Goal: Task Accomplishment & Management: Use online tool/utility

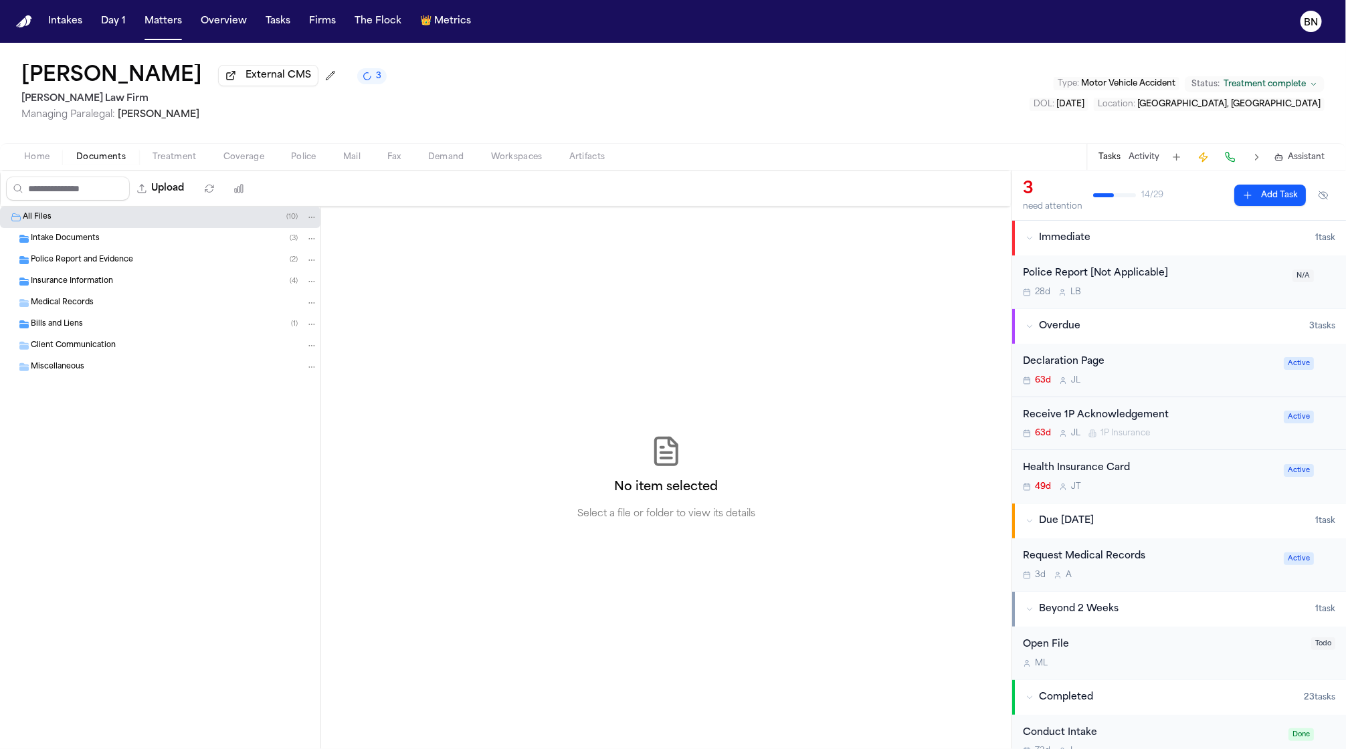
click at [115, 266] on span "Police Report and Evidence" at bounding box center [82, 260] width 102 height 11
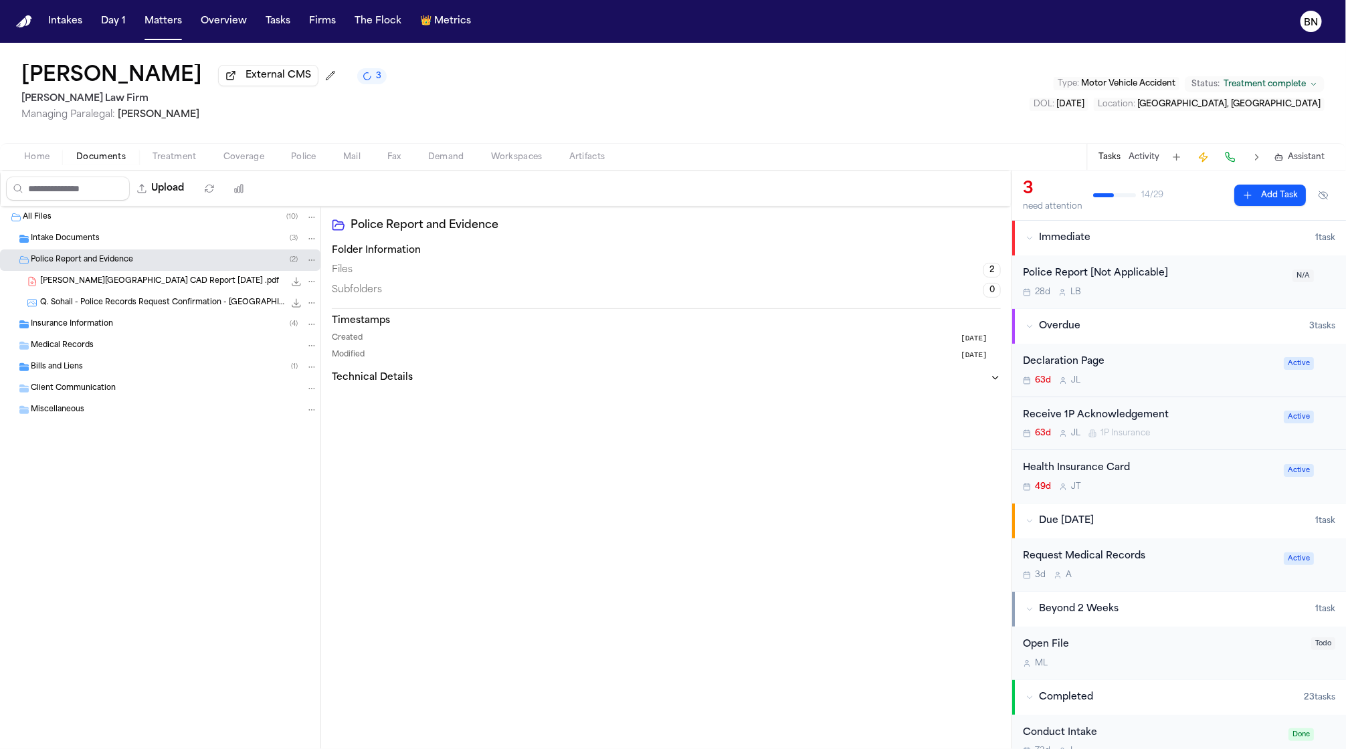
click at [134, 300] on span "Q. Sohail - Police Records Request Confirmation - [GEOGRAPHIC_DATA][PERSON_NAME…" at bounding box center [162, 303] width 244 height 11
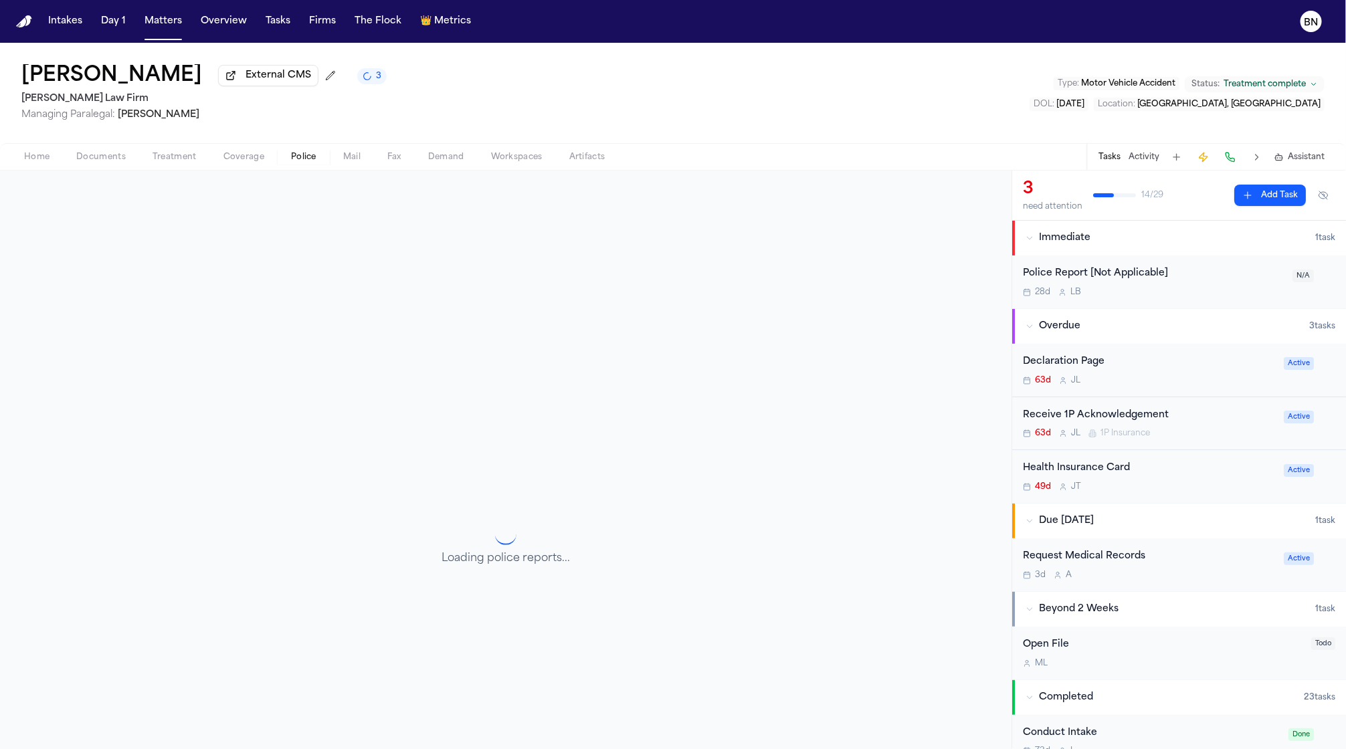
click at [292, 157] on span "Police" at bounding box center [303, 157] width 25 height 11
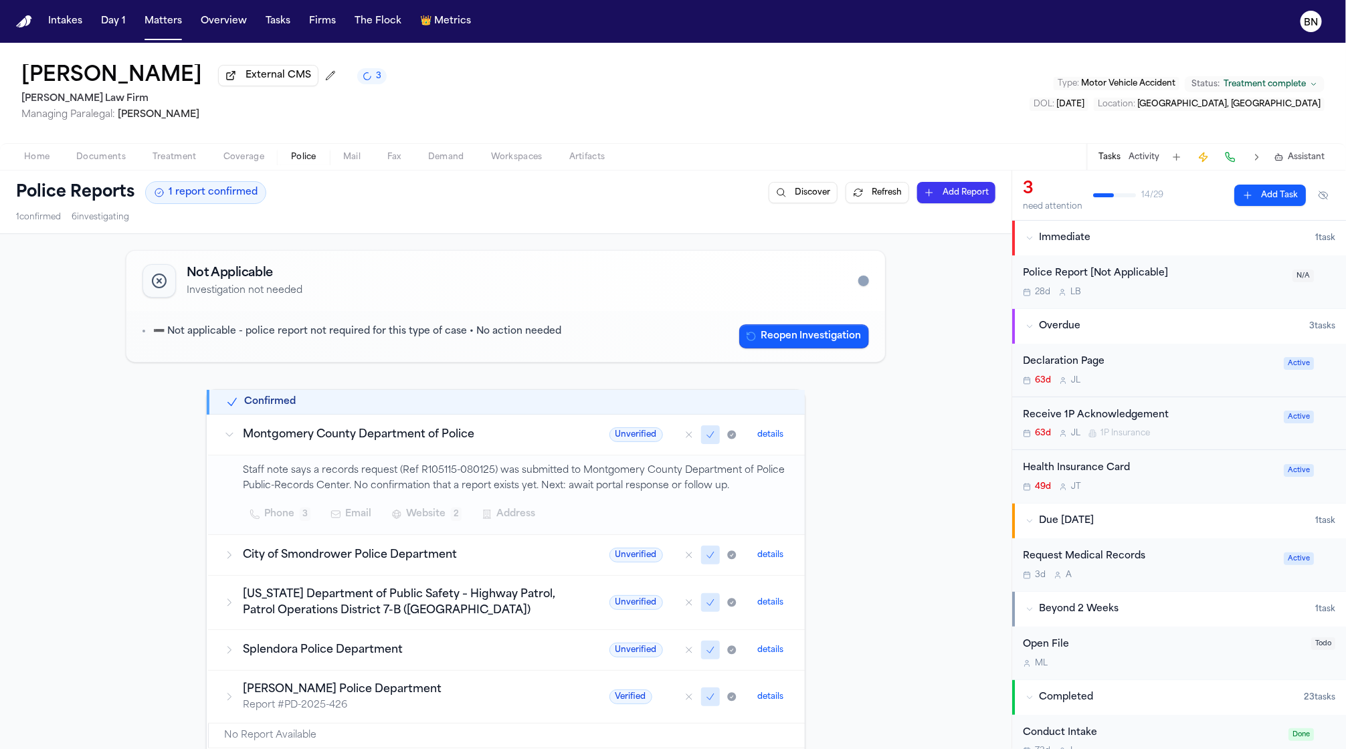
click at [417, 367] on div "Not Applicable Investigation not needed ➖ Not applicable - police report not re…" at bounding box center [505, 646] width 771 height 803
click at [436, 336] on p "➖ Not applicable - police report not required for this type of case • No action…" at bounding box center [357, 331] width 408 height 15
click at [512, 330] on p "➖ Not applicable - police report not required for this type of case • No action…" at bounding box center [357, 331] width 408 height 15
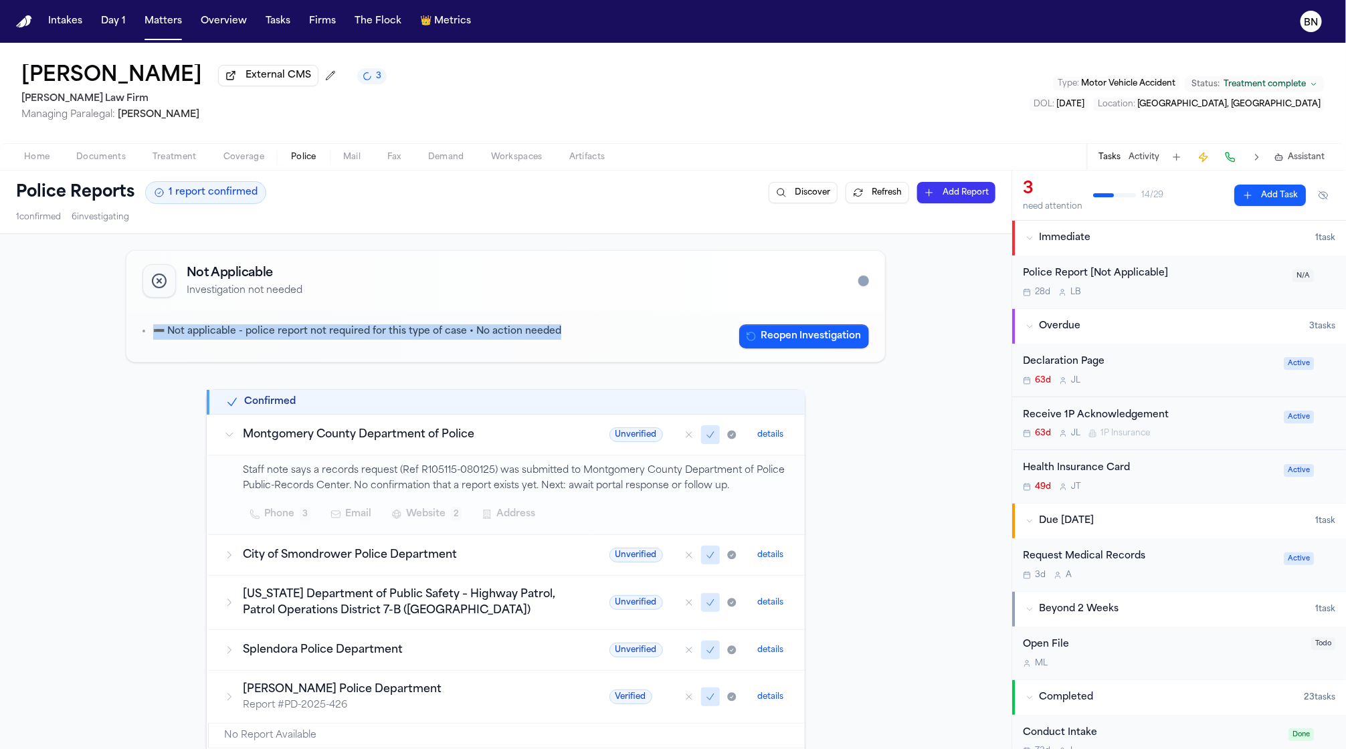
click at [512, 330] on p "➖ Not applicable - police report not required for this type of case • No action…" at bounding box center [357, 331] width 408 height 15
click at [148, 19] on button "Matters" at bounding box center [163, 21] width 48 height 24
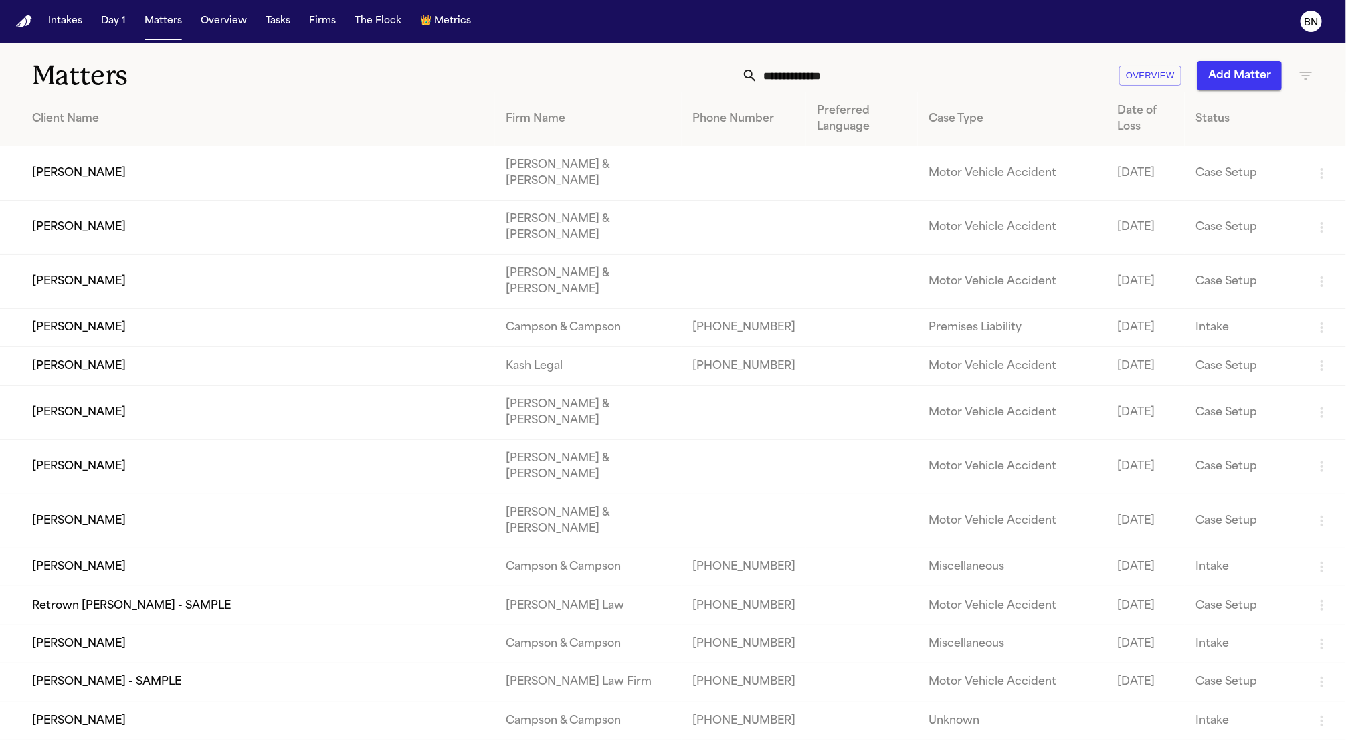
click at [842, 78] on input "text" at bounding box center [930, 75] width 345 height 29
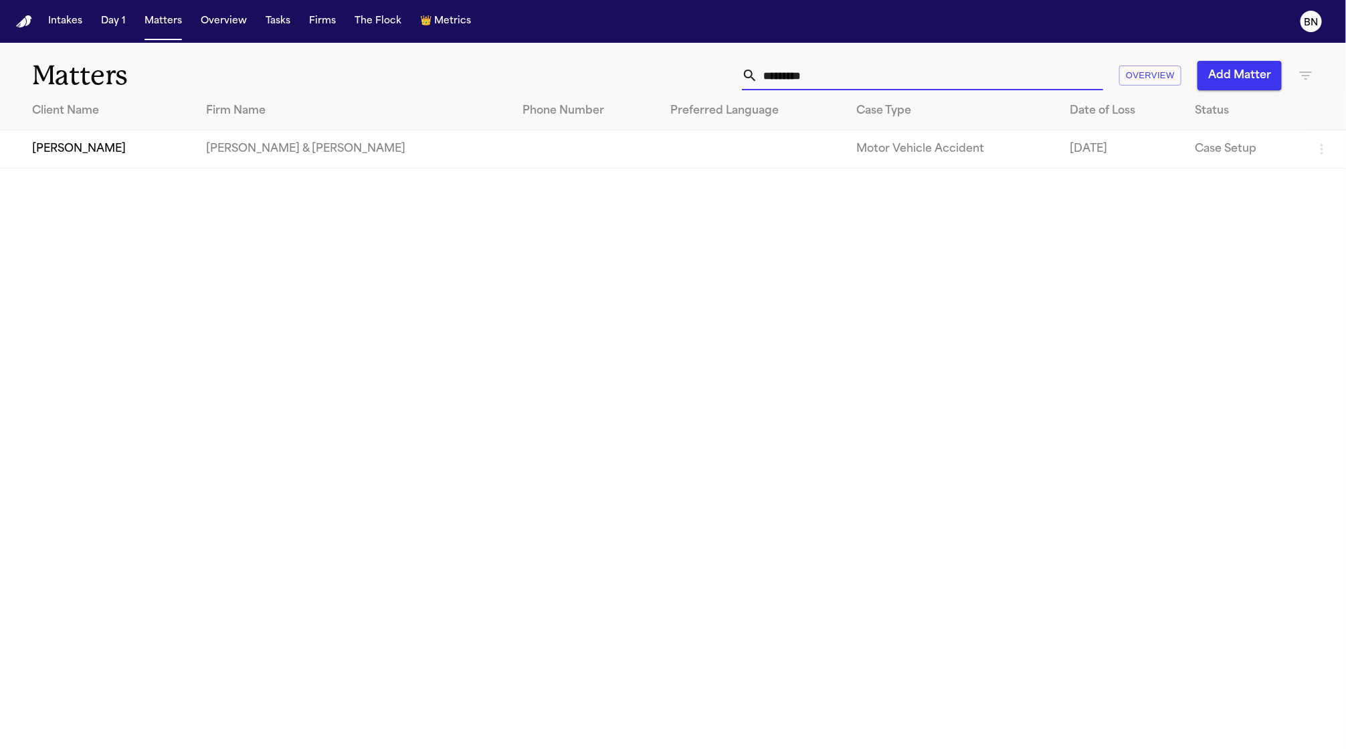
type input "*********"
click at [177, 157] on td "[PERSON_NAME]" at bounding box center [97, 149] width 195 height 38
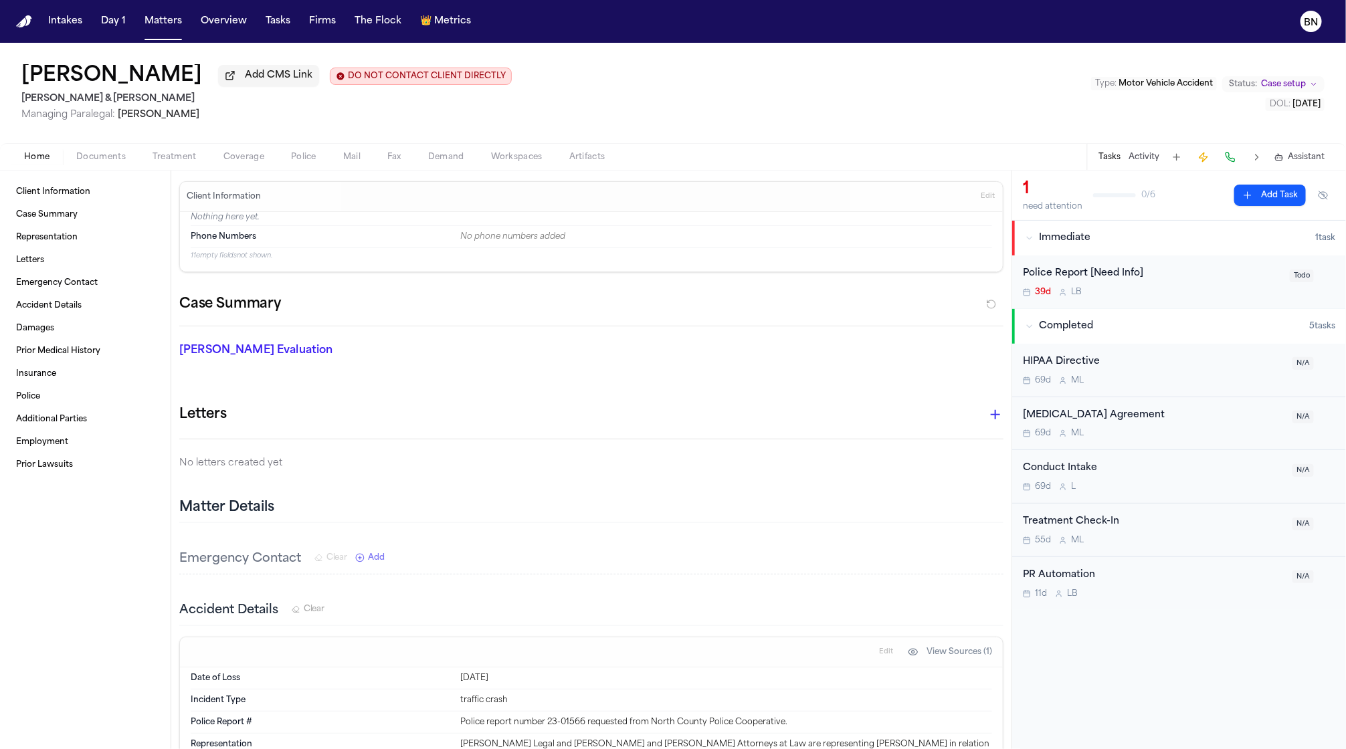
click at [353, 159] on span "Mail" at bounding box center [351, 157] width 17 height 11
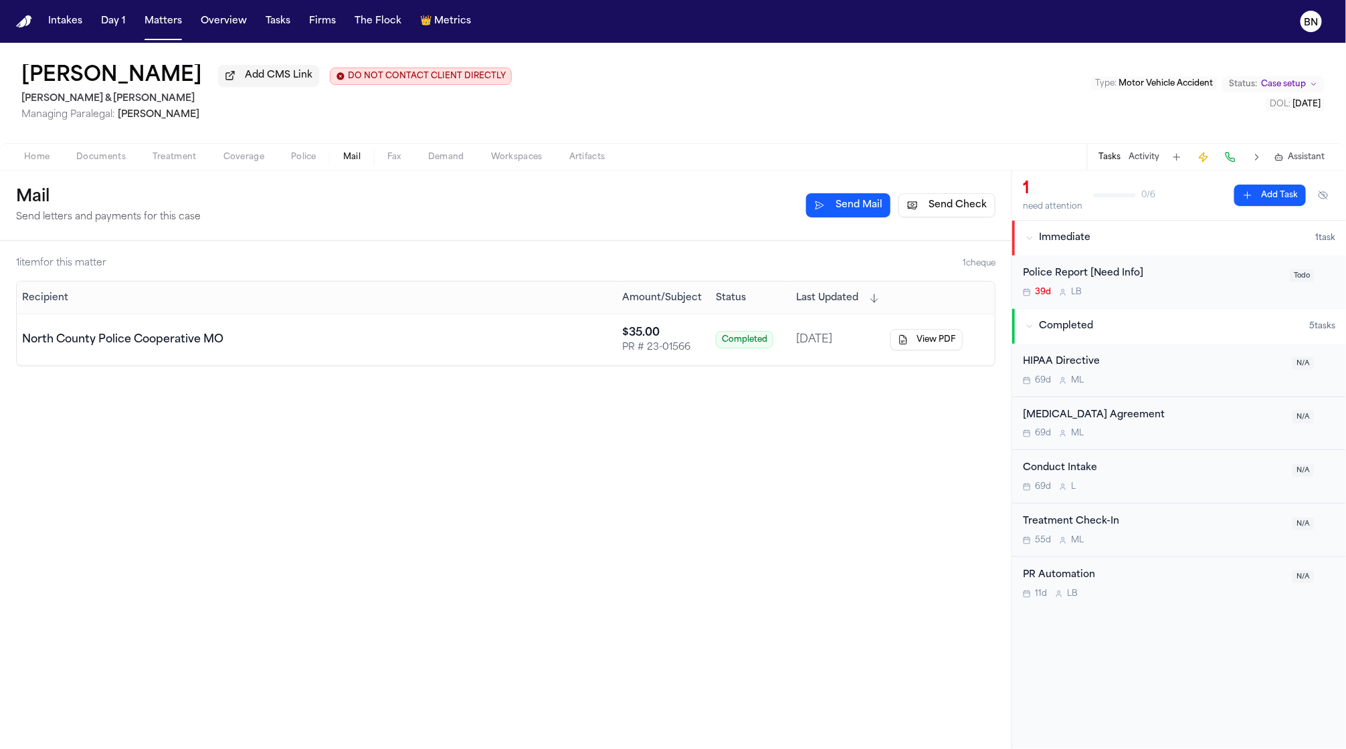
click at [958, 206] on button "Send Check" at bounding box center [946, 205] width 97 height 24
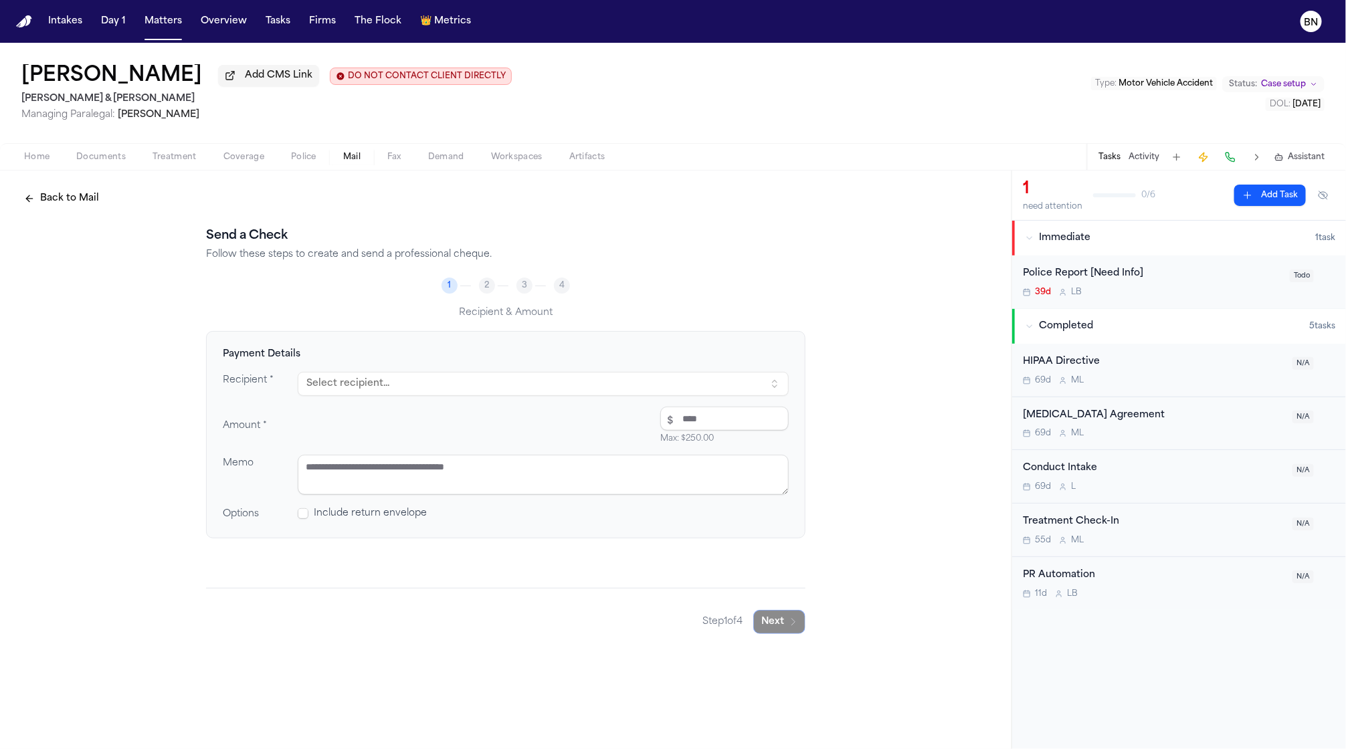
click at [543, 663] on div "Back to Mail Send a Check Follow these steps to create and send a professional …" at bounding box center [505, 460] width 1011 height 579
click at [427, 385] on button "Select recipient..." at bounding box center [543, 384] width 491 height 24
type input "******"
click at [417, 455] on div "[STREET_ADDRESS]" at bounding box center [439, 455] width 234 height 11
click at [694, 427] on input "number" at bounding box center [724, 419] width 128 height 24
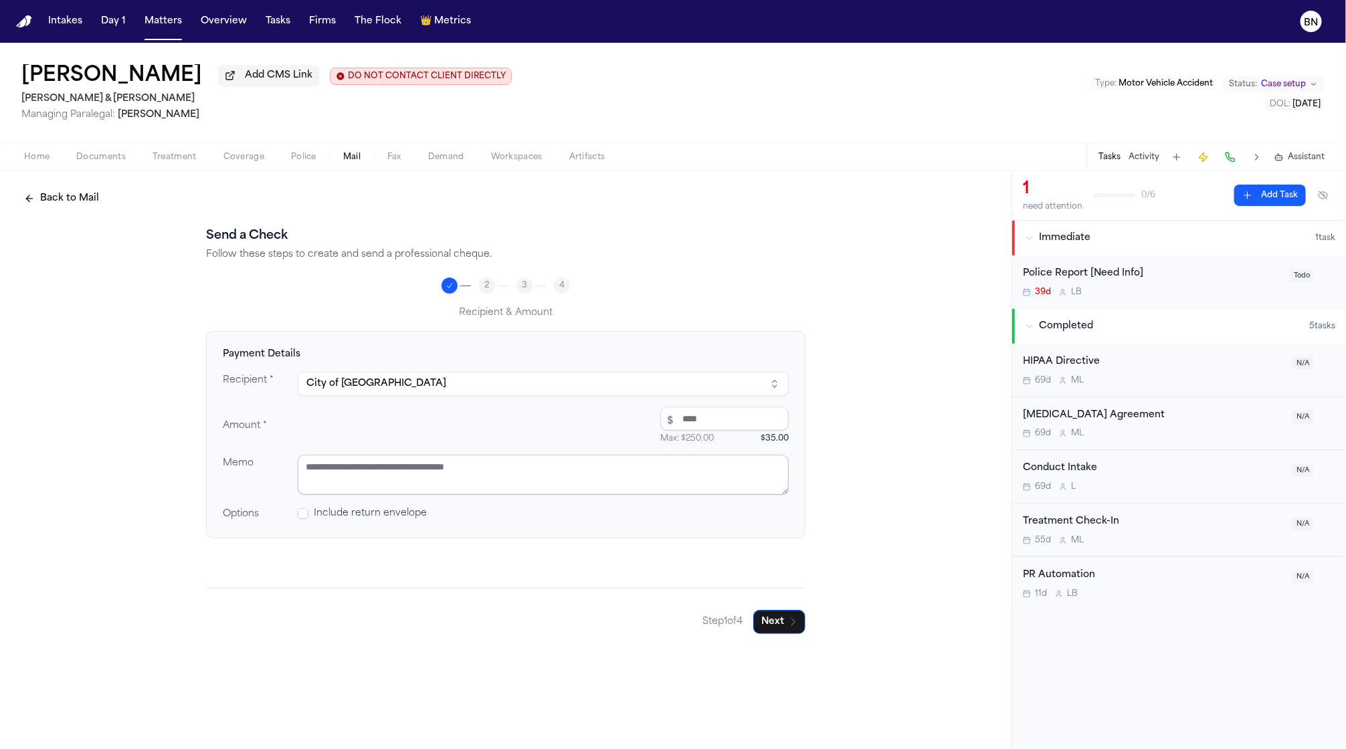
type input "*****"
click at [553, 464] on textarea at bounding box center [543, 475] width 491 height 40
type textarea "**********"
click at [403, 520] on span "Include return envelope" at bounding box center [370, 513] width 113 height 13
click at [306, 517] on span at bounding box center [303, 513] width 11 height 11
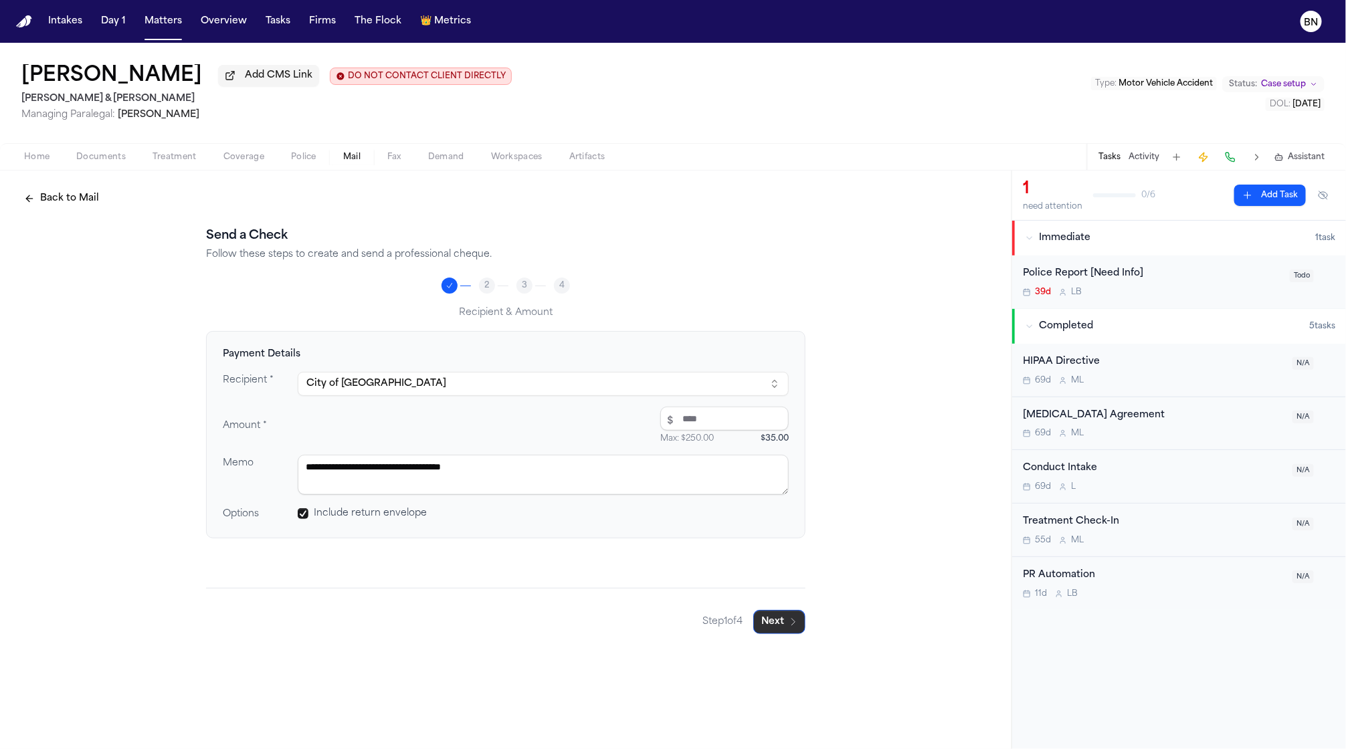
click at [796, 627] on icon "button" at bounding box center [793, 622] width 11 height 11
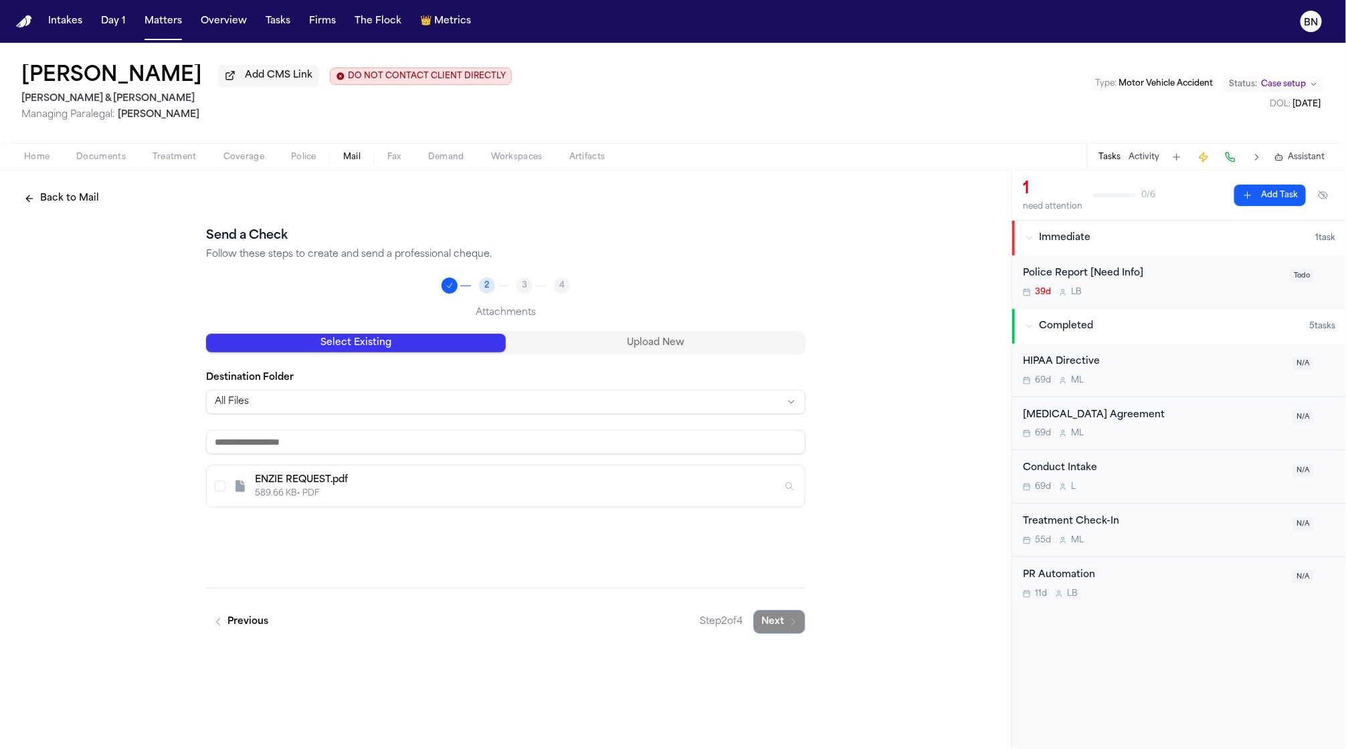
click at [521, 495] on div "589.66 KB • PDF" at bounding box center [518, 493] width 527 height 11
click at [782, 618] on button "Next" at bounding box center [779, 622] width 52 height 24
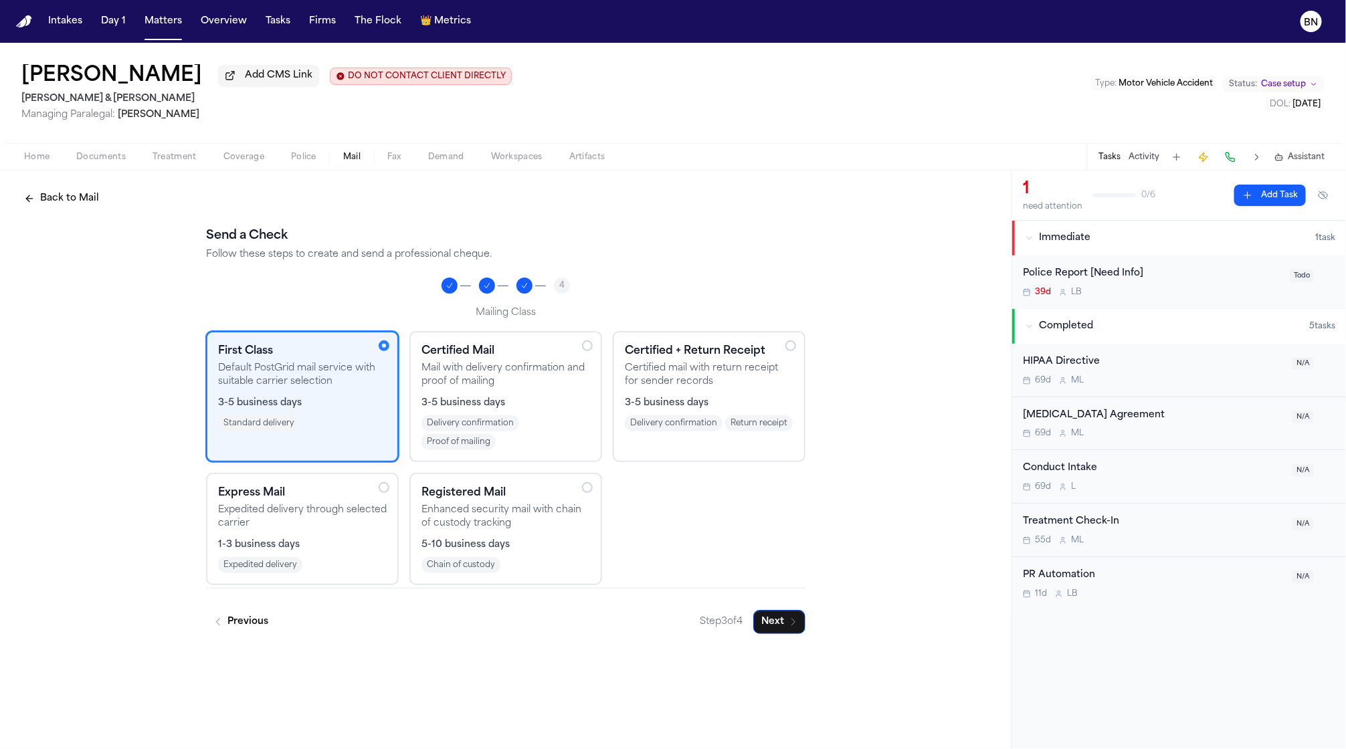
click at [322, 530] on p "Expedited delivery through selected carrier" at bounding box center [302, 517] width 169 height 27
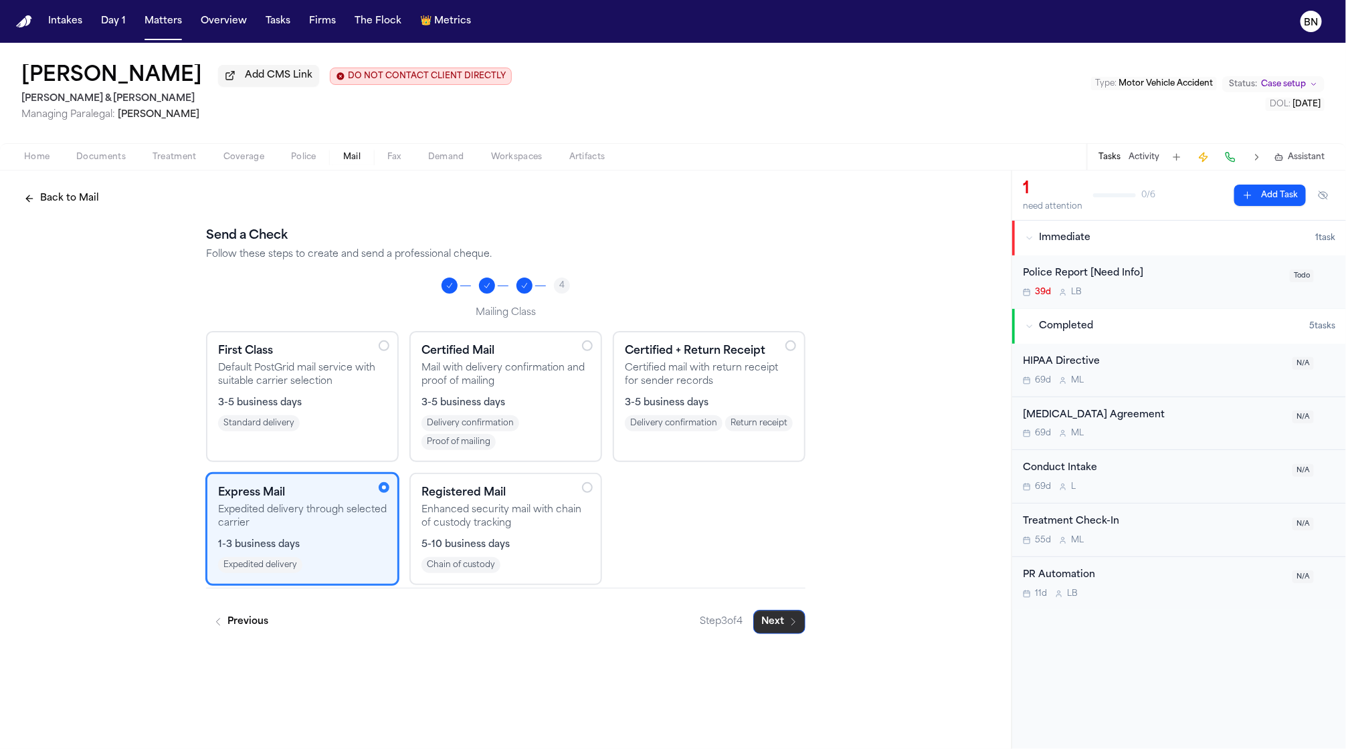
click at [773, 618] on button "Next" at bounding box center [779, 622] width 52 height 24
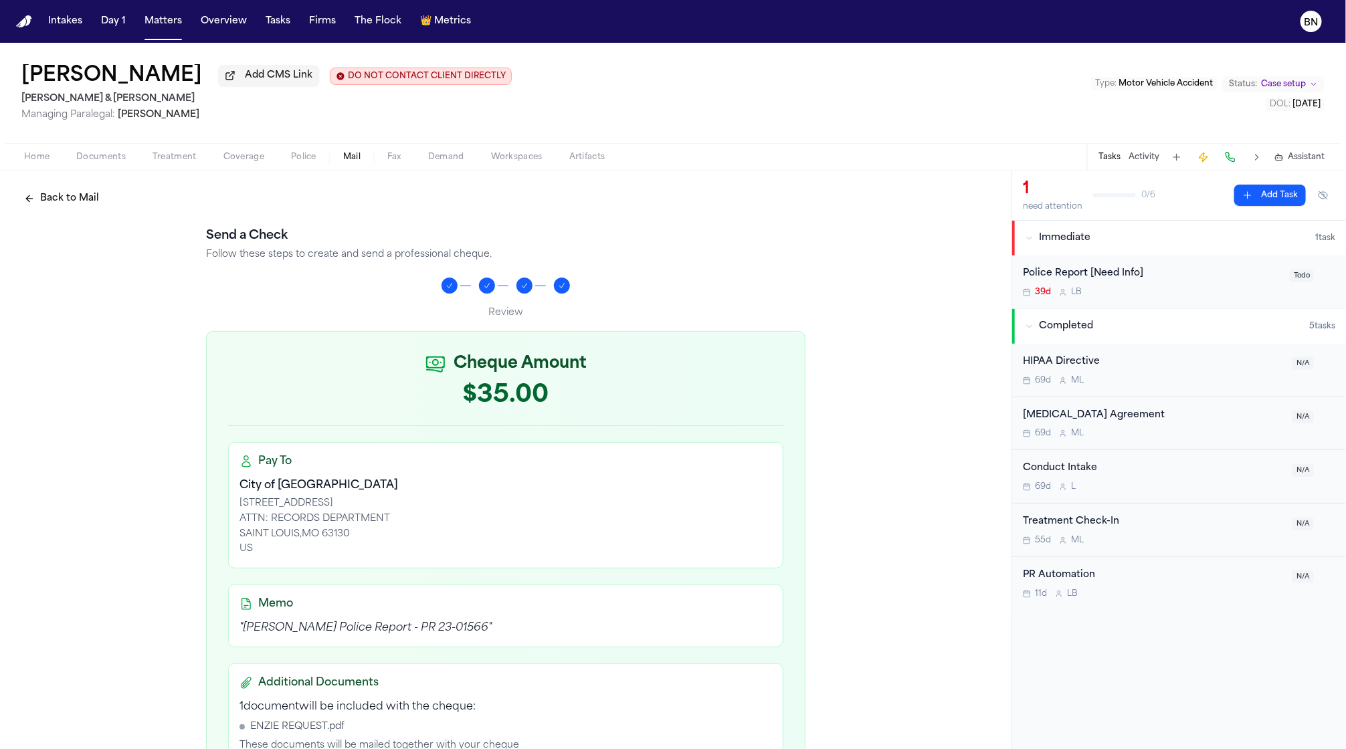
scroll to position [309, 0]
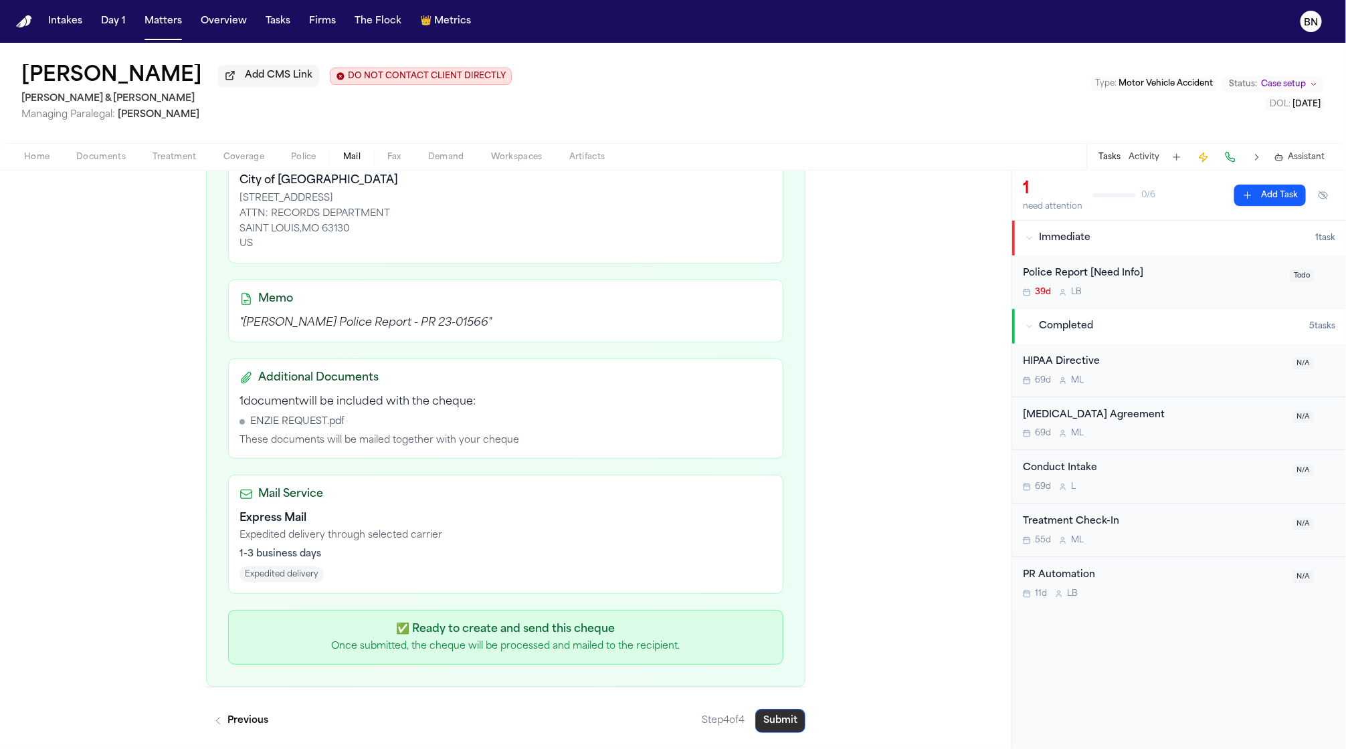
click at [759, 712] on button "Submit" at bounding box center [780, 721] width 50 height 24
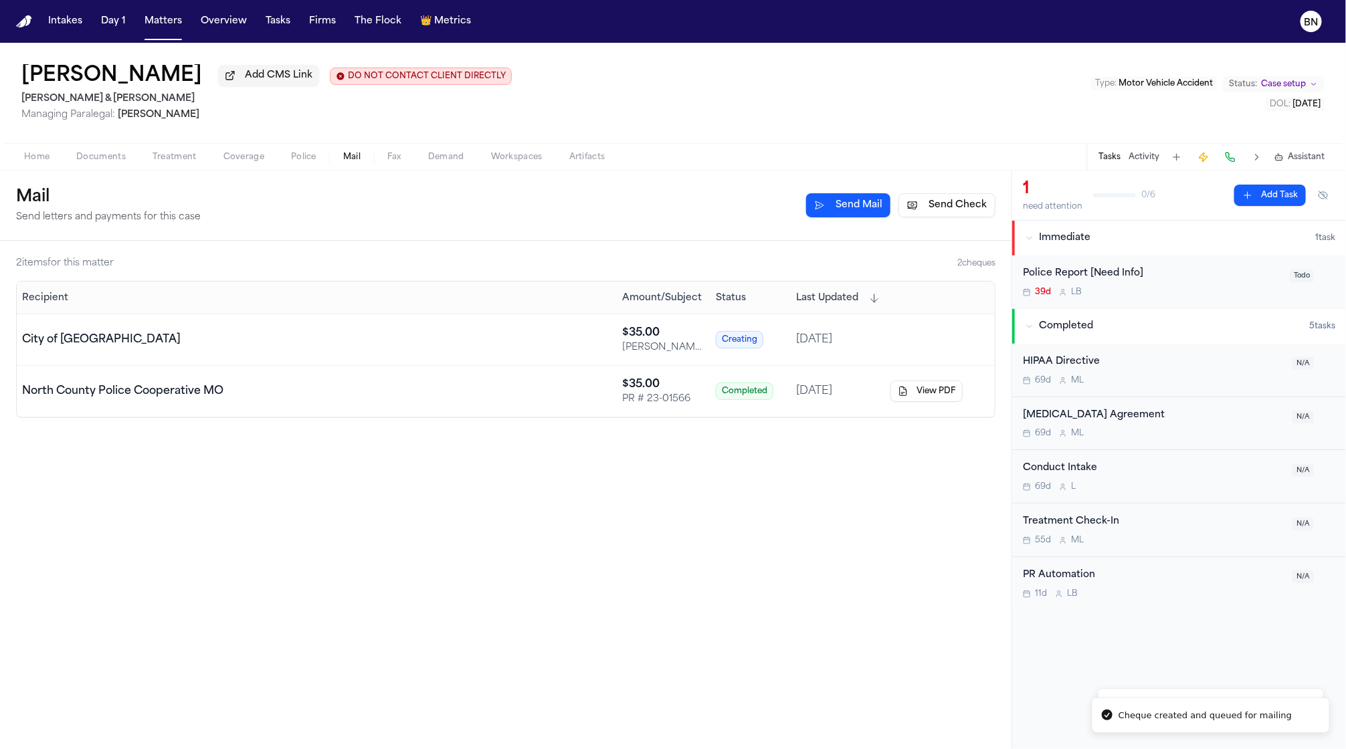
click at [599, 340] on div "City of [GEOGRAPHIC_DATA]" at bounding box center [316, 340] width 589 height 16
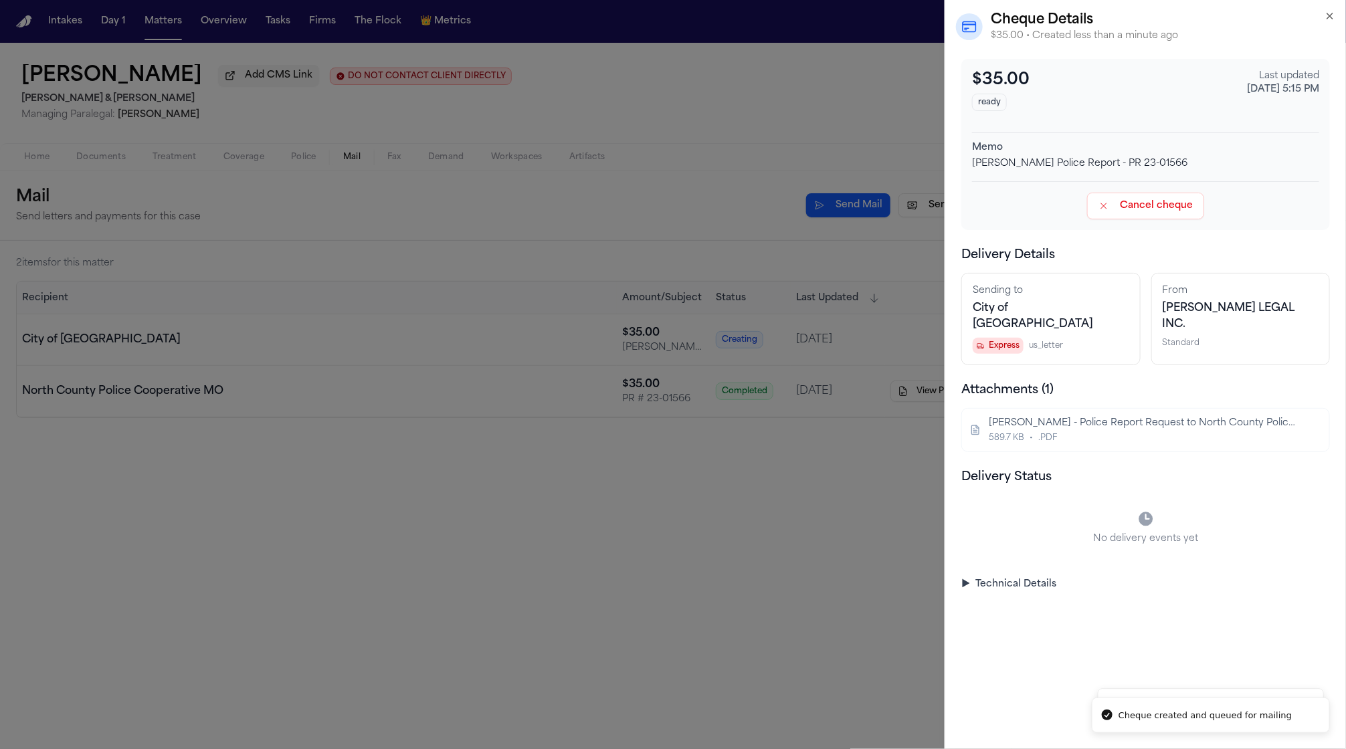
click at [1122, 417] on div "[PERSON_NAME] - Police Report Request to North County Police - [DATE] 589.7 KB …" at bounding box center [1144, 430] width 311 height 27
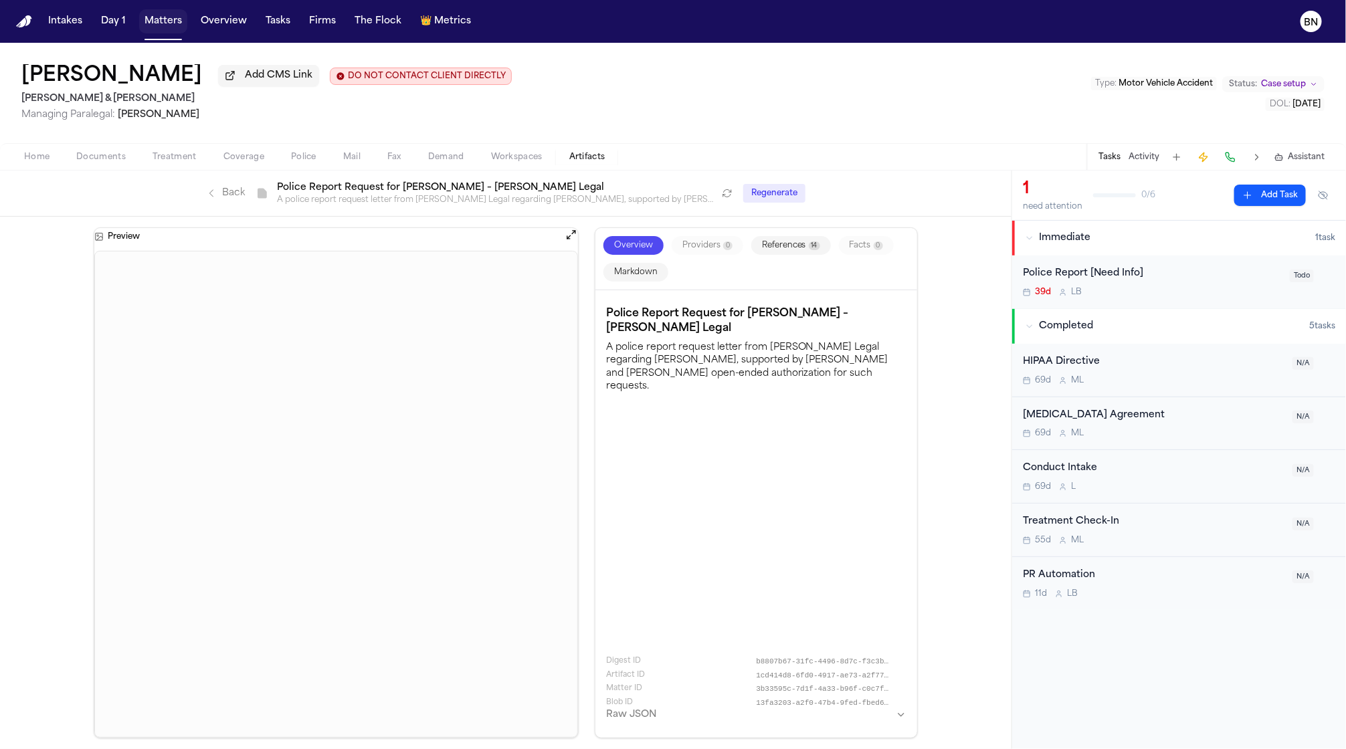
click at [159, 31] on button "Matters" at bounding box center [163, 21] width 48 height 24
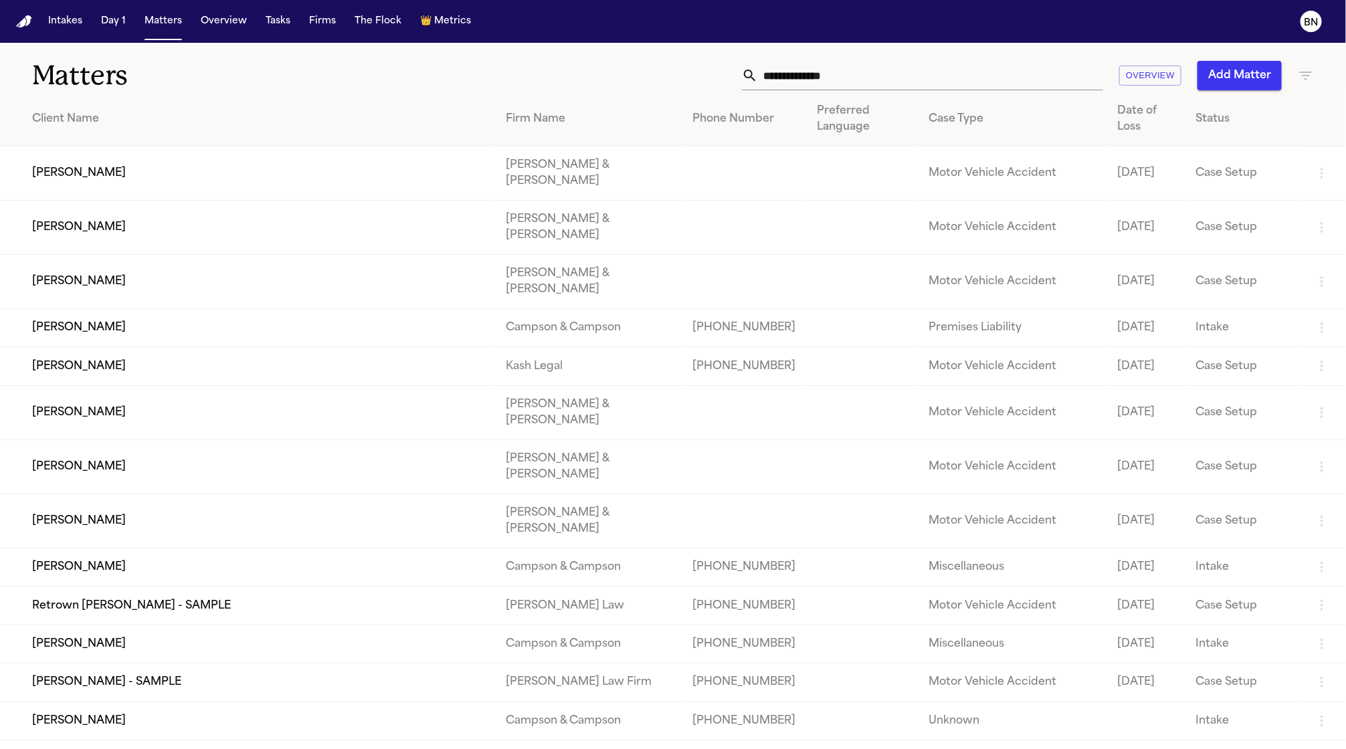
click at [802, 72] on input "text" at bounding box center [930, 75] width 345 height 29
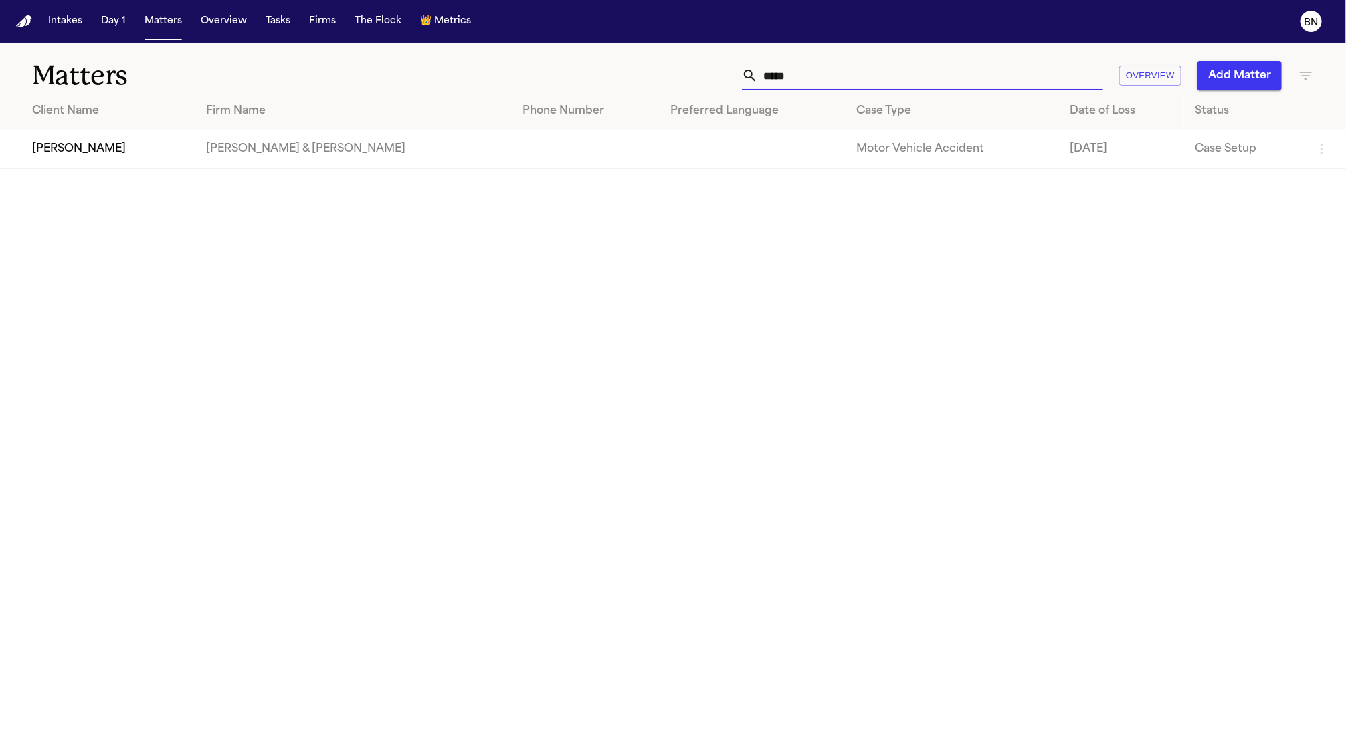
type input "*****"
click at [86, 149] on td "[PERSON_NAME]" at bounding box center [97, 149] width 195 height 38
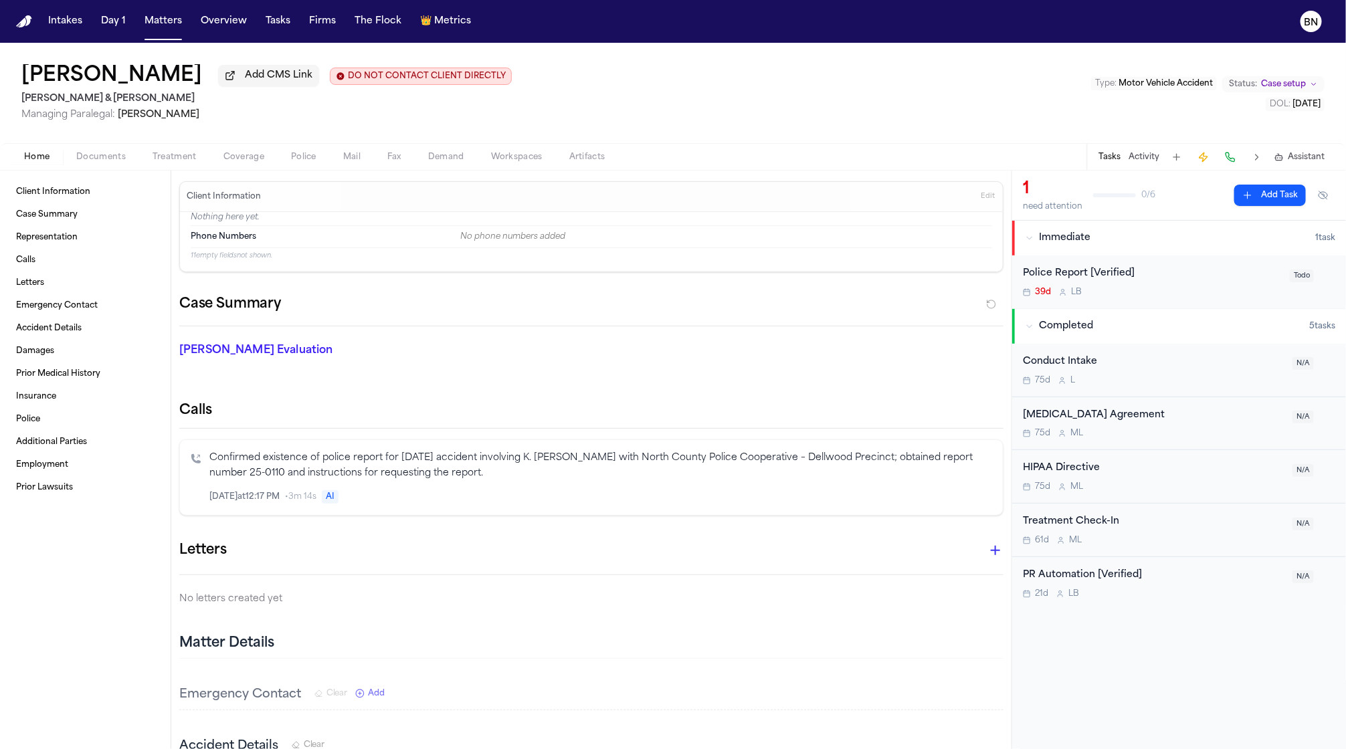
click at [293, 159] on span "Police" at bounding box center [303, 157] width 25 height 11
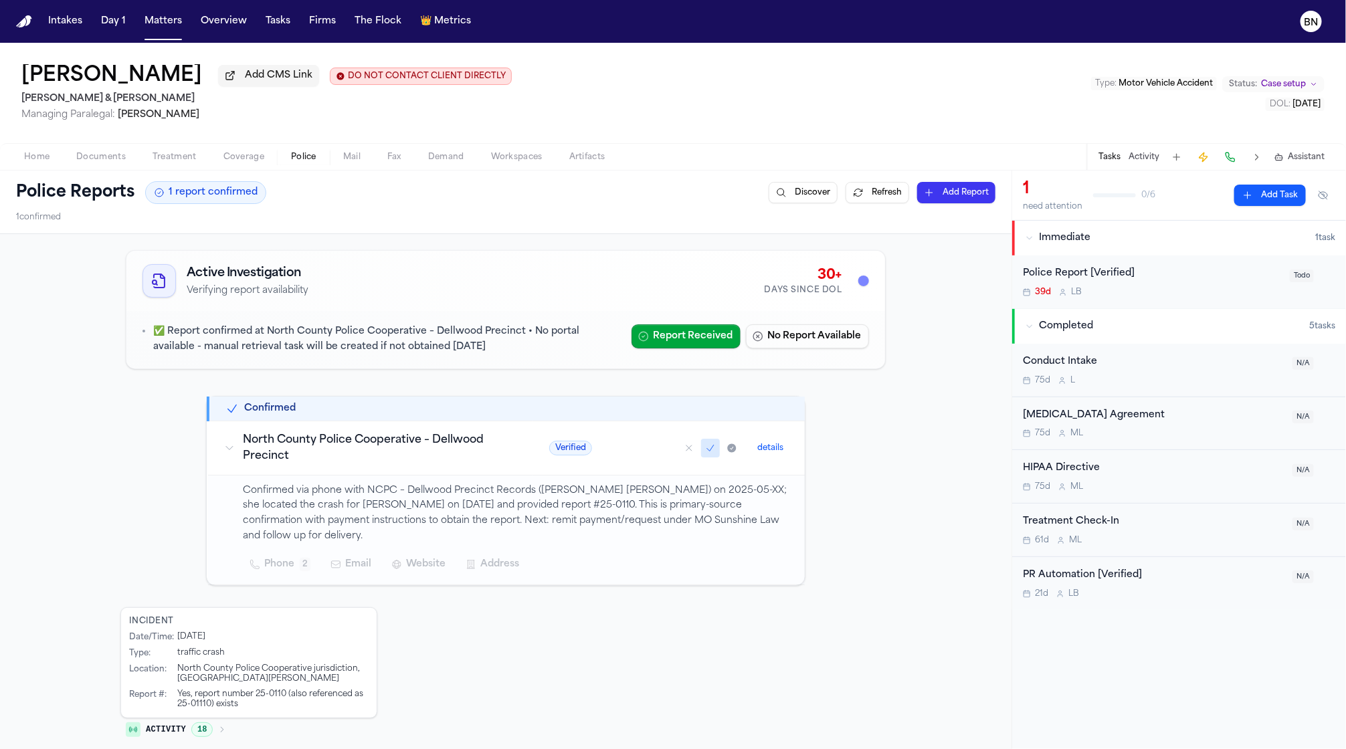
click at [347, 157] on span "Mail" at bounding box center [351, 157] width 17 height 11
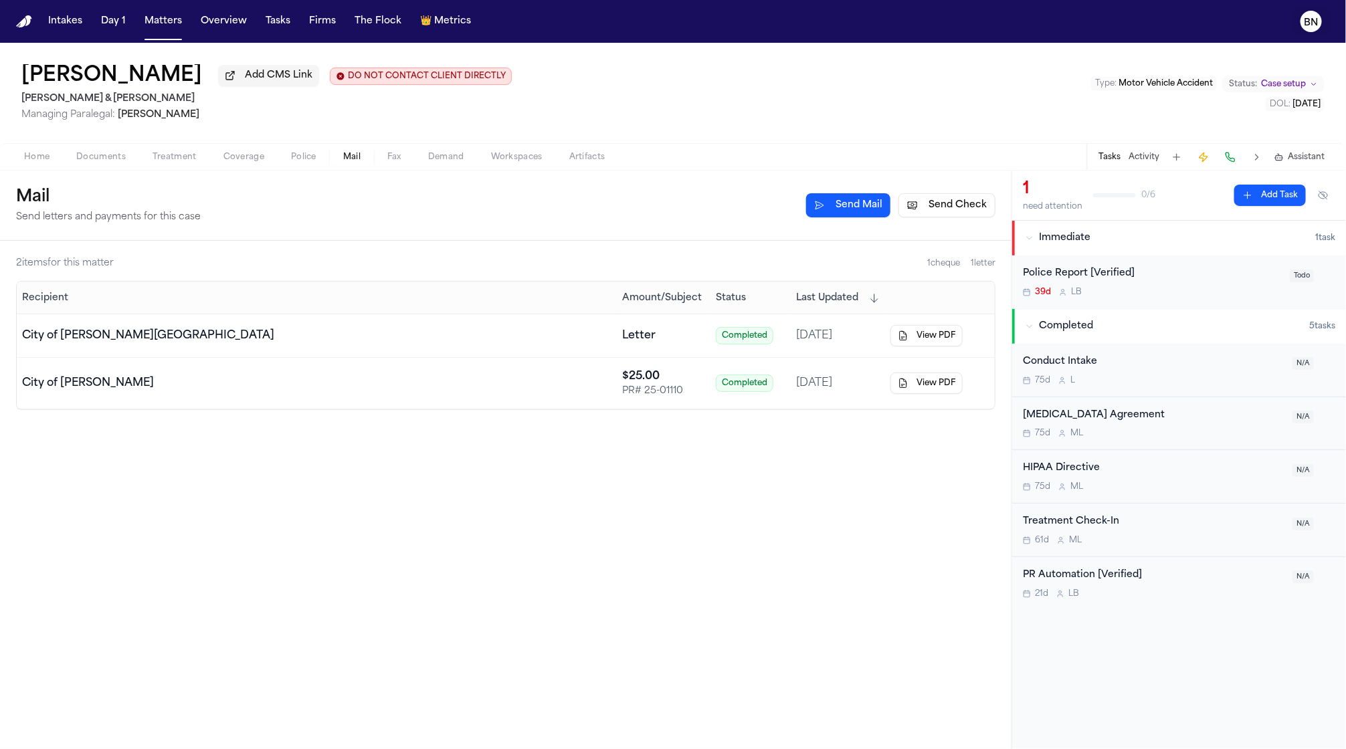
click at [1298, 16] on button "BN" at bounding box center [1310, 21] width 37 height 29
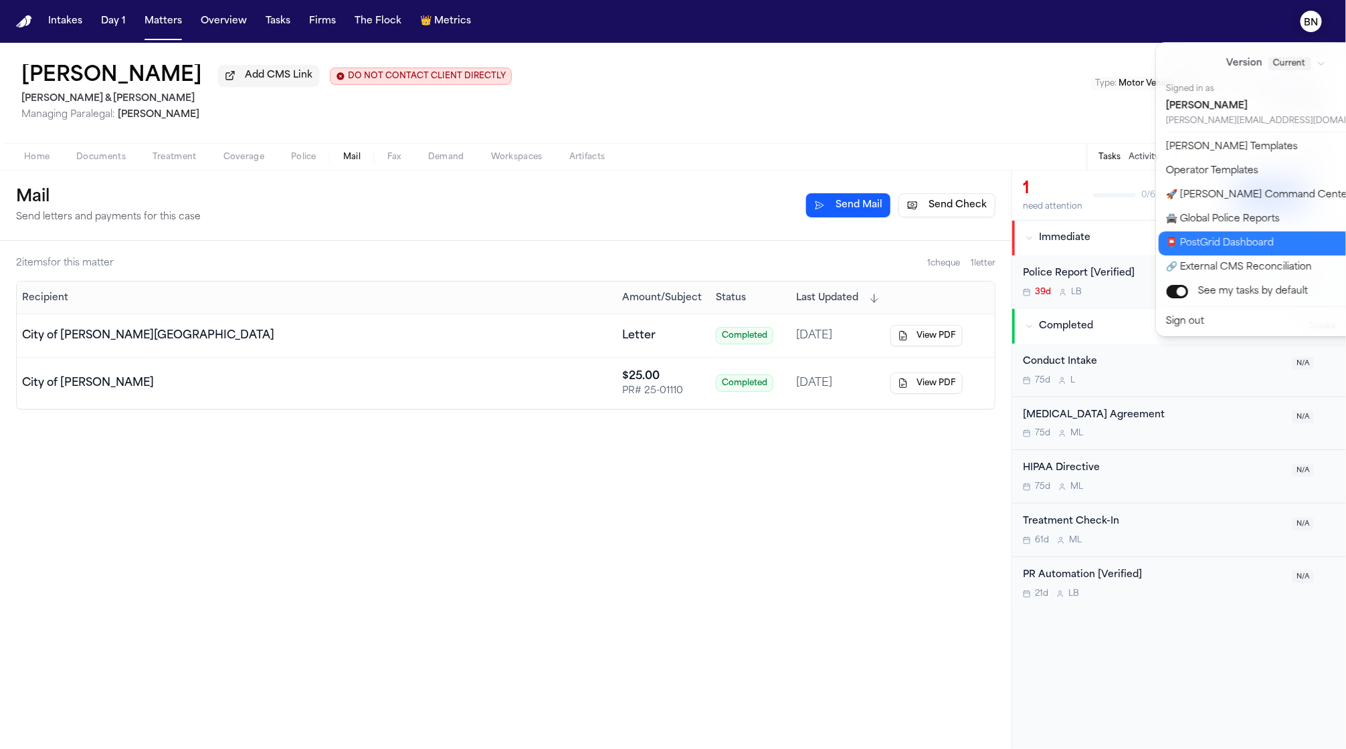
click at [1269, 234] on button "📮 PostGrid Dashboard" at bounding box center [1285, 243] width 252 height 24
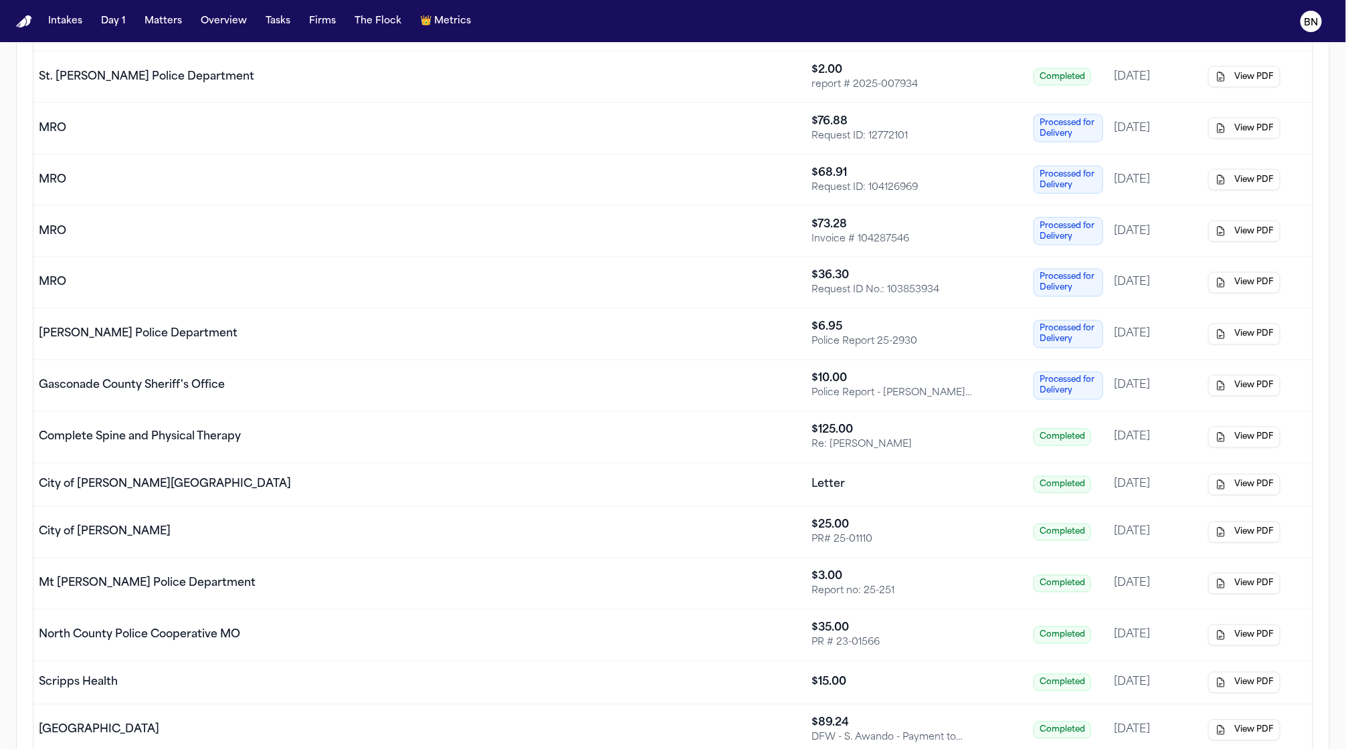
scroll to position [1215, 0]
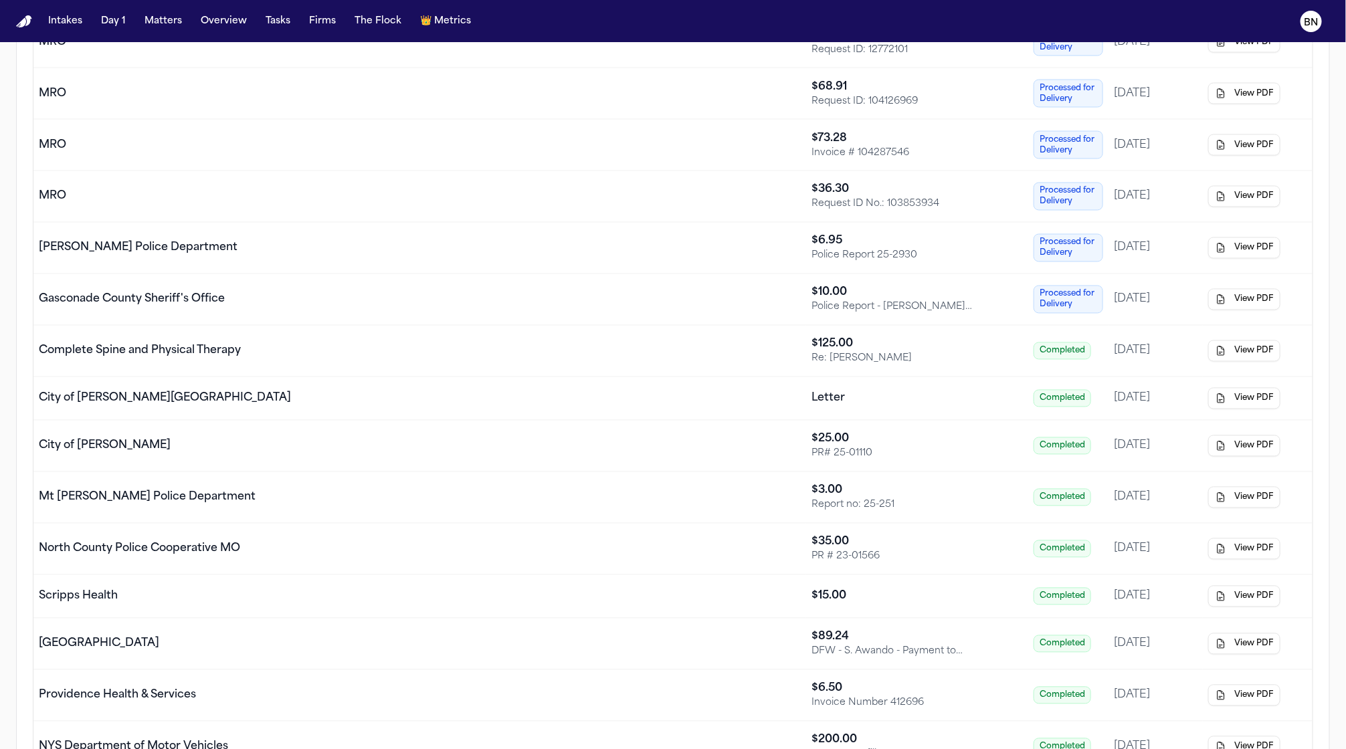
click at [347, 419] on td "City of [PERSON_NAME][GEOGRAPHIC_DATA]" at bounding box center [419, 398] width 773 height 43
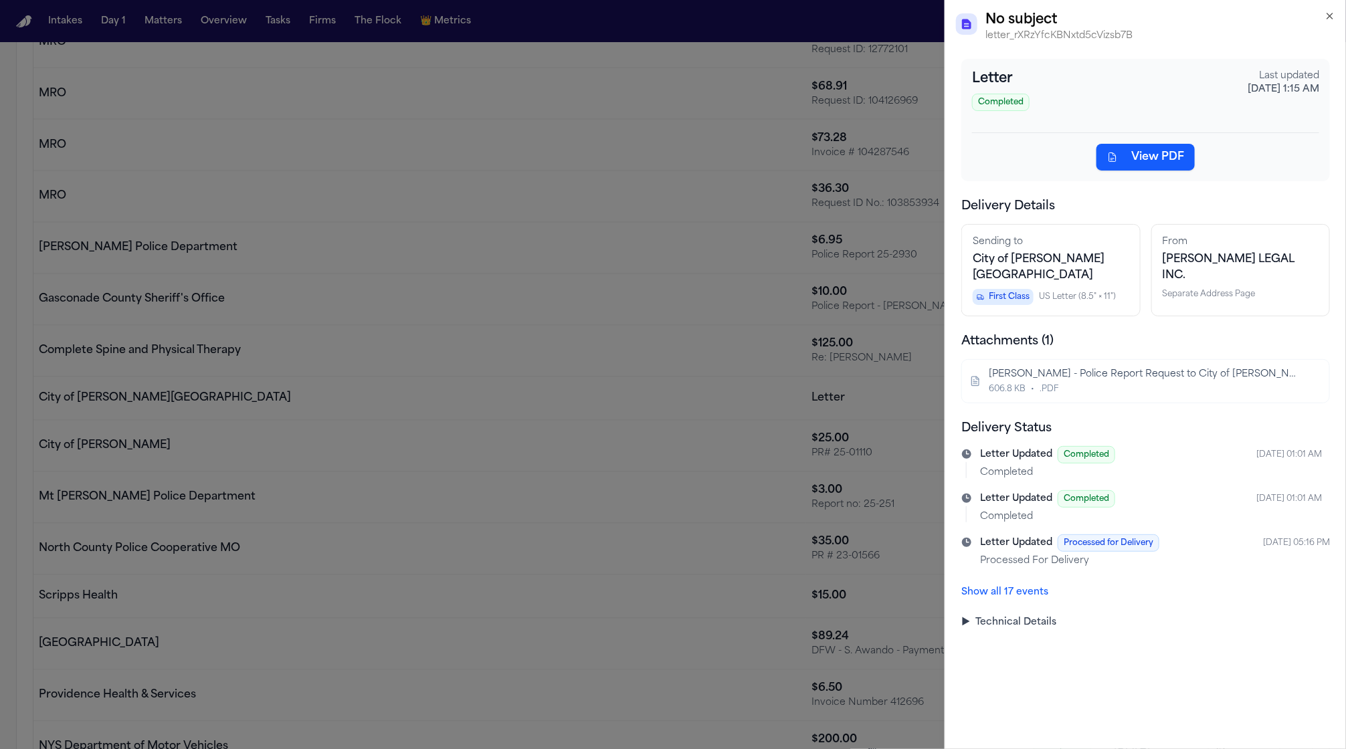
click at [1089, 368] on div "K. Thomas - Police Report Request to City of Vinita Park - 9.12.25" at bounding box center [1144, 374] width 311 height 13
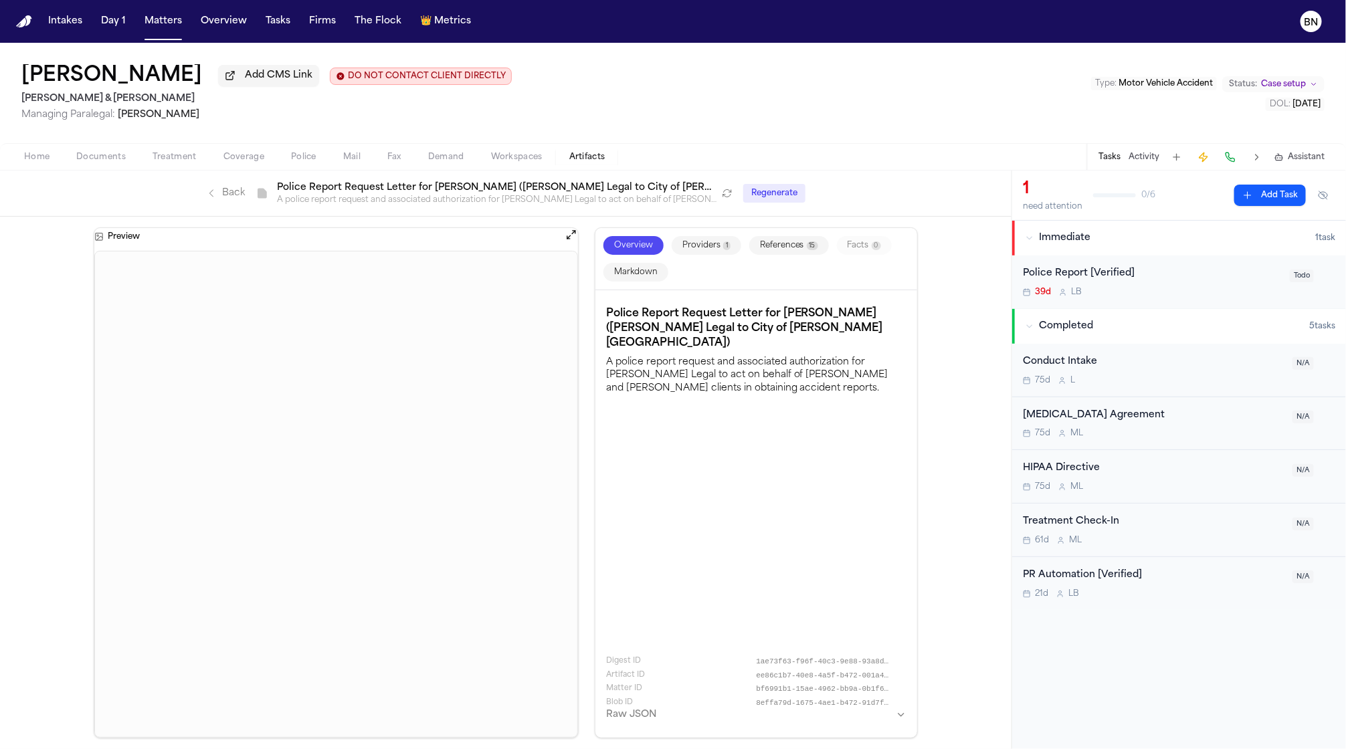
click at [352, 161] on span "Mail" at bounding box center [351, 157] width 17 height 11
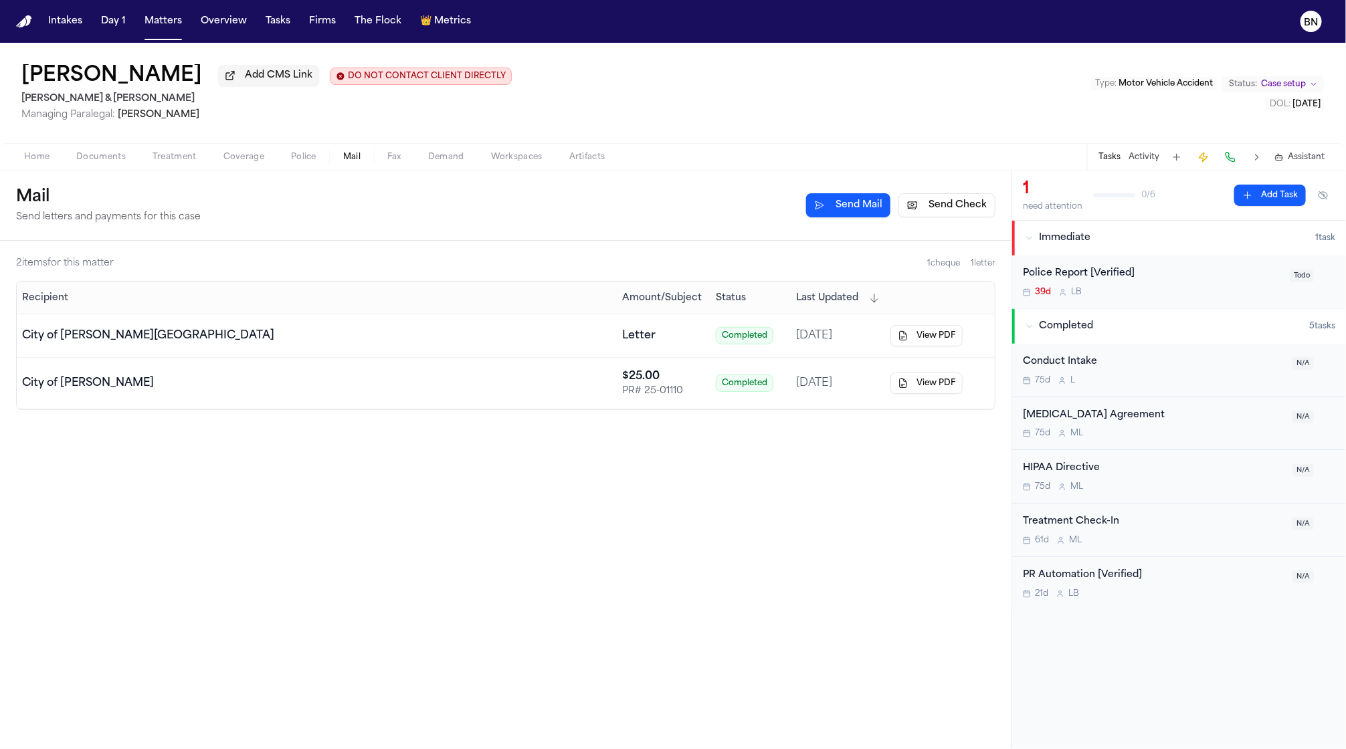
click at [921, 211] on button "Send Check" at bounding box center [946, 205] width 97 height 24
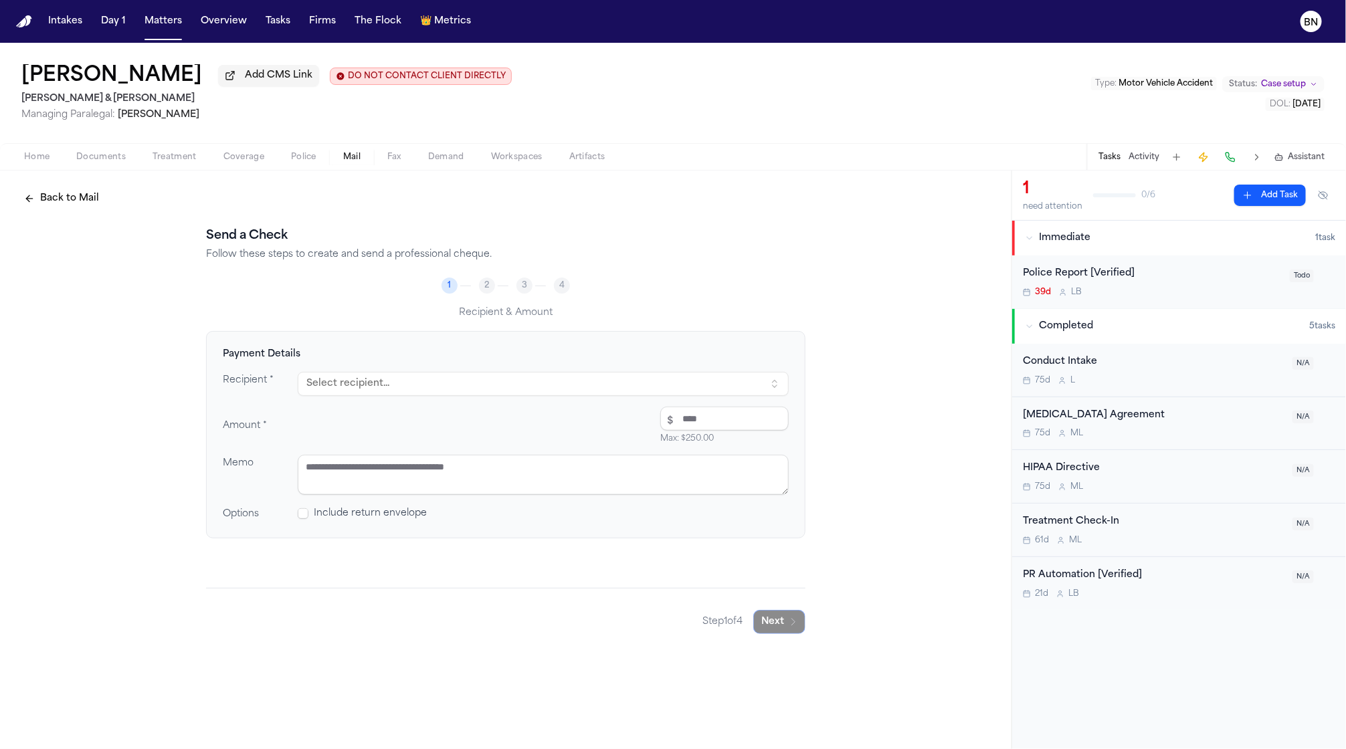
click at [442, 383] on button "Select recipient..." at bounding box center [543, 384] width 491 height 24
type input "**********"
click at [423, 446] on div "City of Vin ita Park Police Department (police services provided by North Count…" at bounding box center [439, 442] width 234 height 13
type textarea "**********"
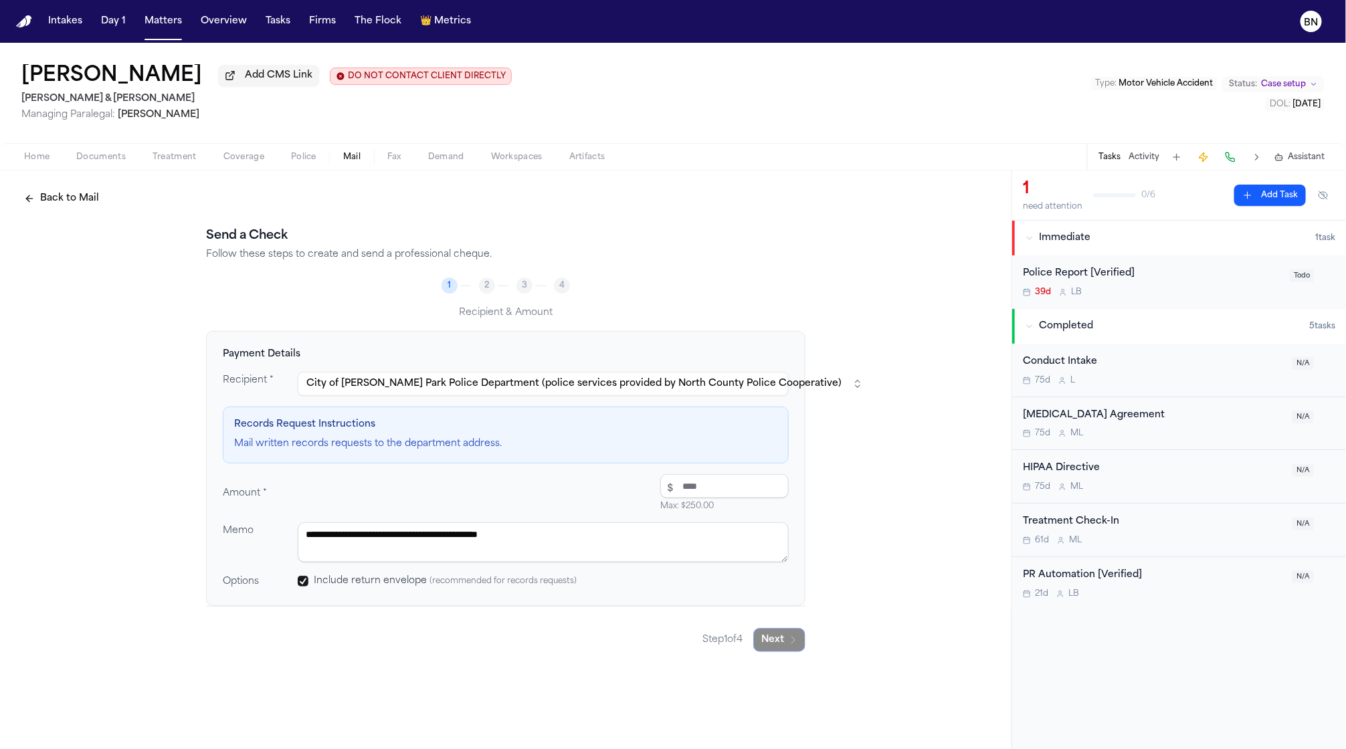
click at [424, 392] on button "City of Vinita Park Police Department (police services provided by North County…" at bounding box center [543, 384] width 491 height 24
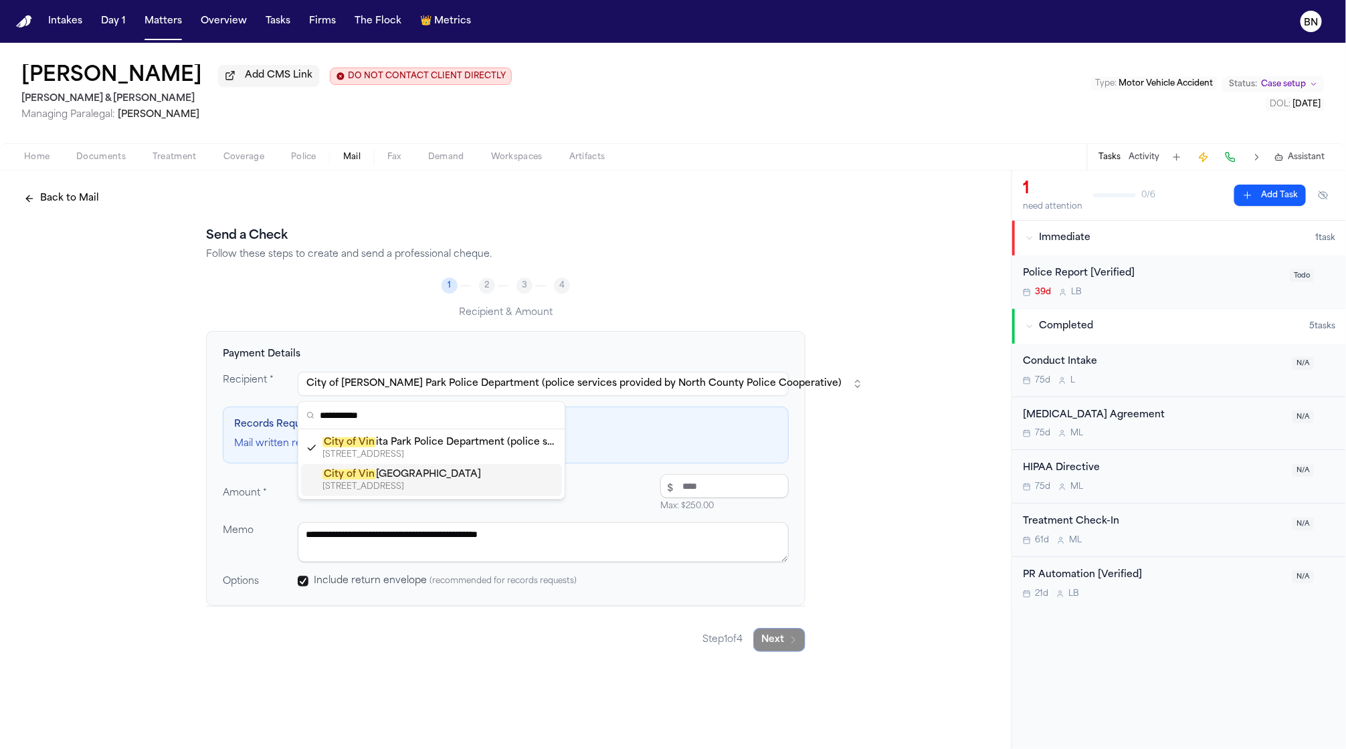
click at [401, 474] on div "City of Vin ita Park" at bounding box center [439, 474] width 234 height 13
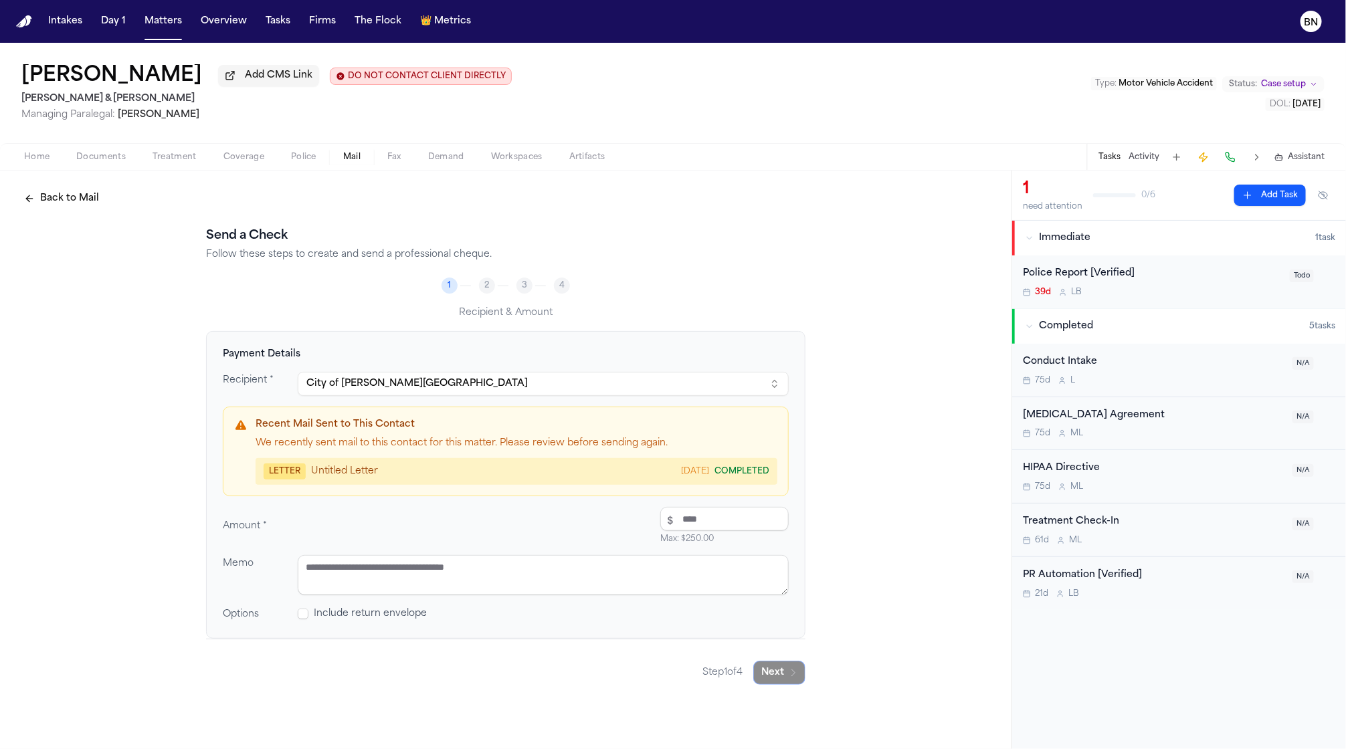
click at [690, 521] on input "number" at bounding box center [724, 519] width 128 height 24
click at [688, 521] on input "number" at bounding box center [724, 519] width 128 height 24
type input "*****"
click at [605, 567] on textarea at bounding box center [543, 575] width 491 height 40
type textarea "**********"
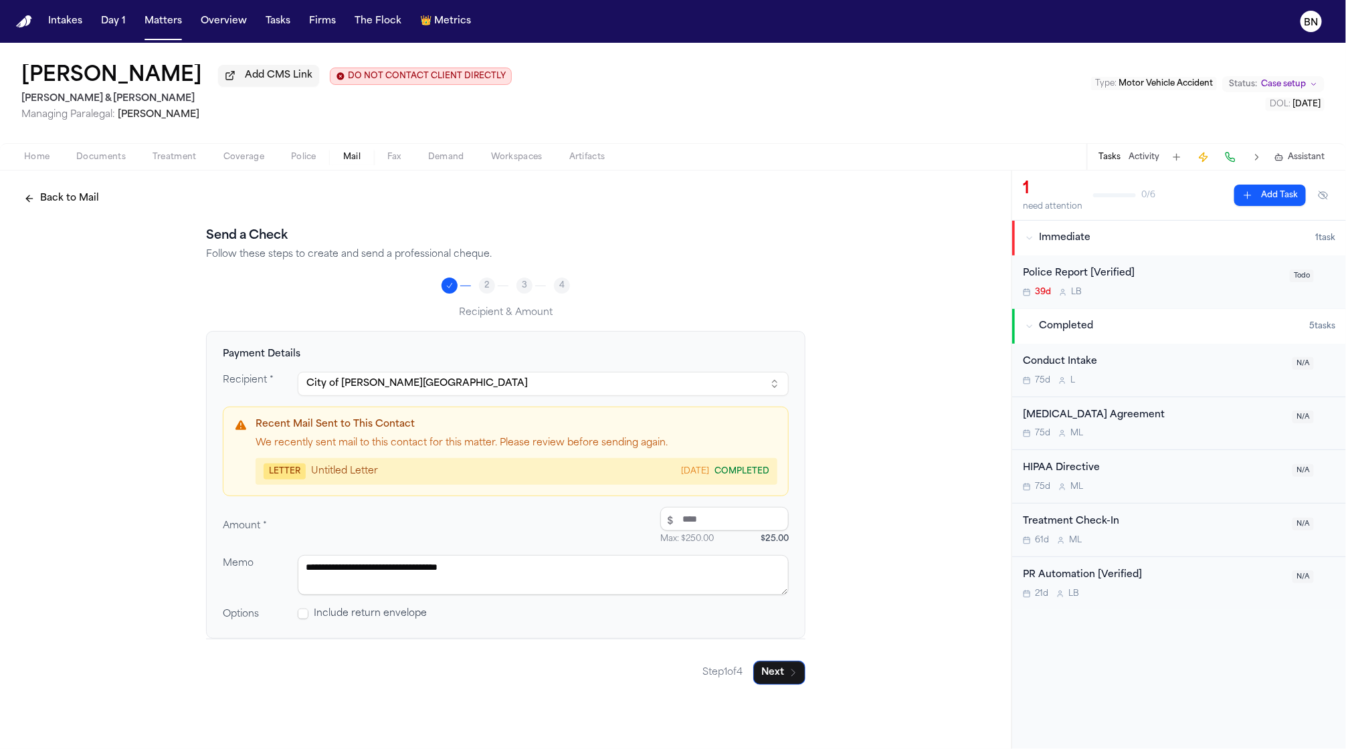
click at [375, 617] on span "Include return envelope" at bounding box center [370, 613] width 113 height 13
click at [300, 619] on span at bounding box center [303, 614] width 11 height 11
click at [787, 680] on button "Next" at bounding box center [779, 673] width 52 height 24
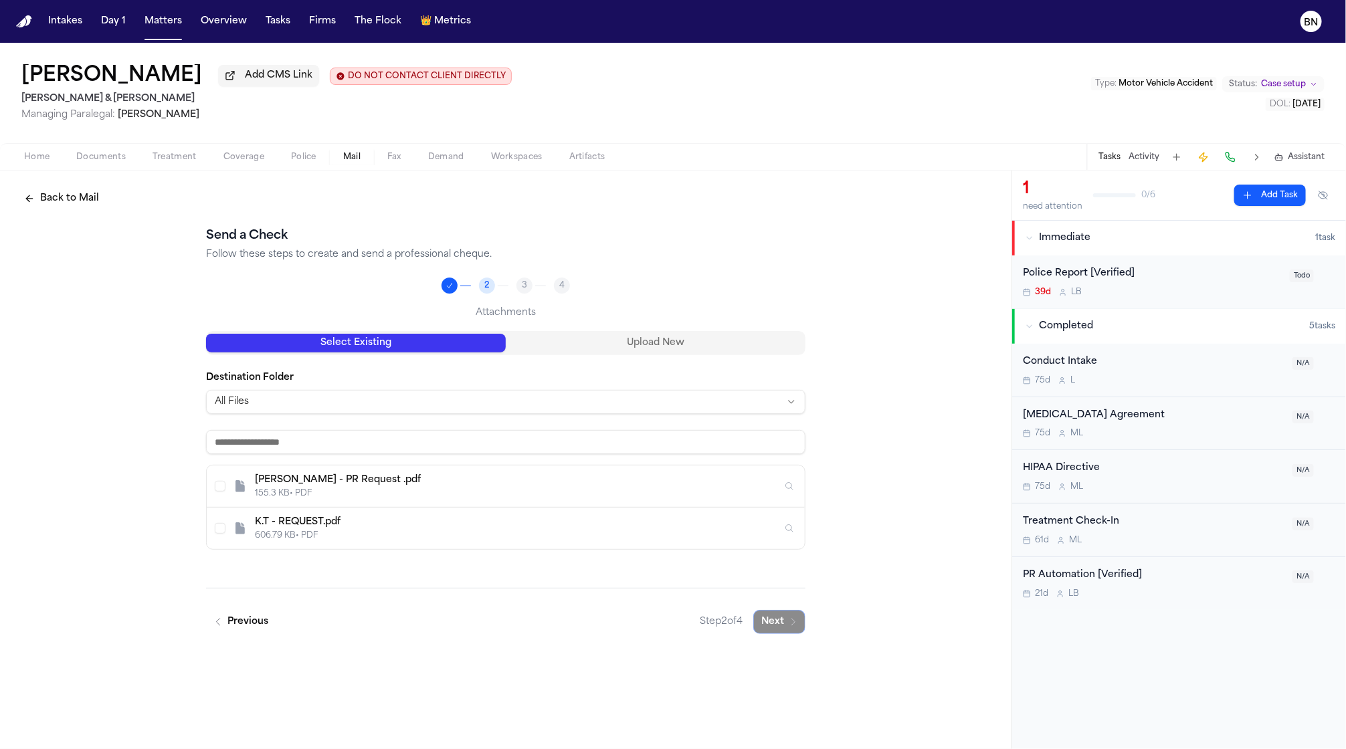
click at [446, 484] on div "Ki'myra Thomas - PR Request .pdf" at bounding box center [518, 480] width 527 height 13
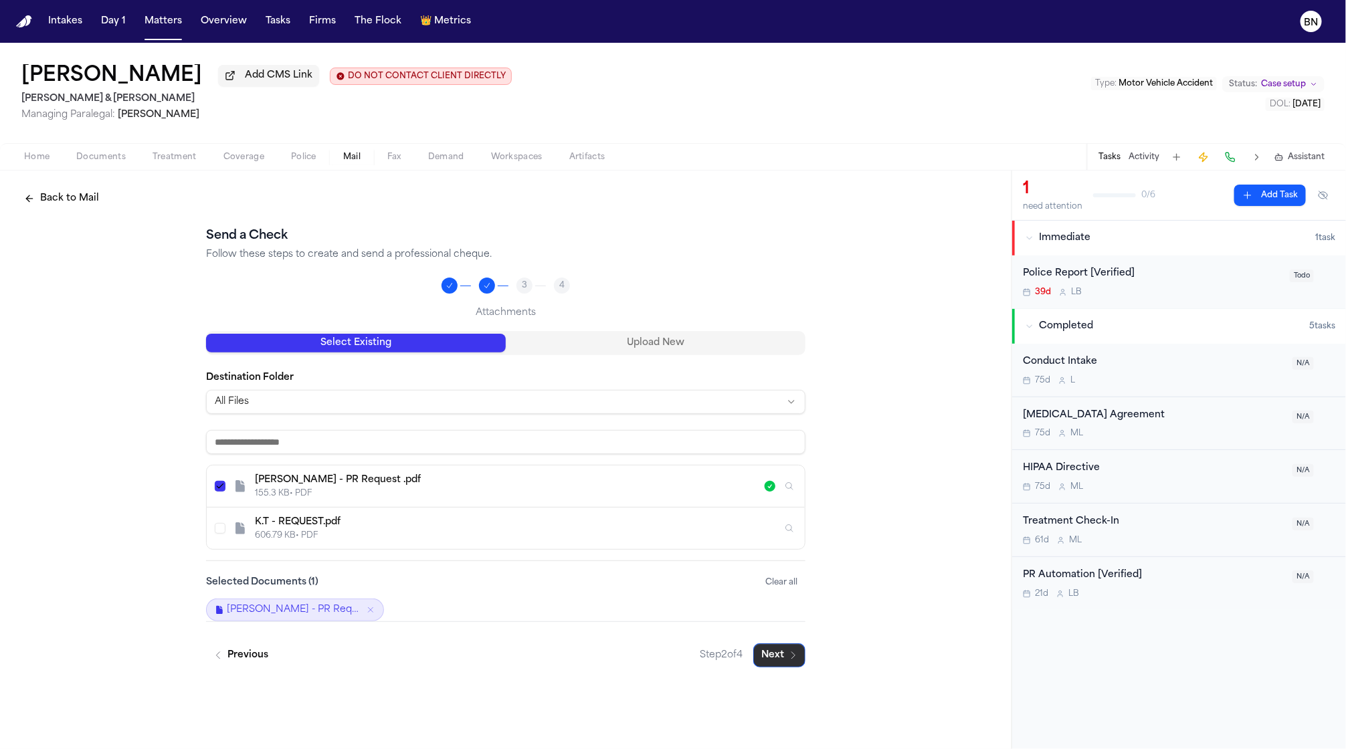
click at [785, 664] on button "Next" at bounding box center [779, 656] width 52 height 24
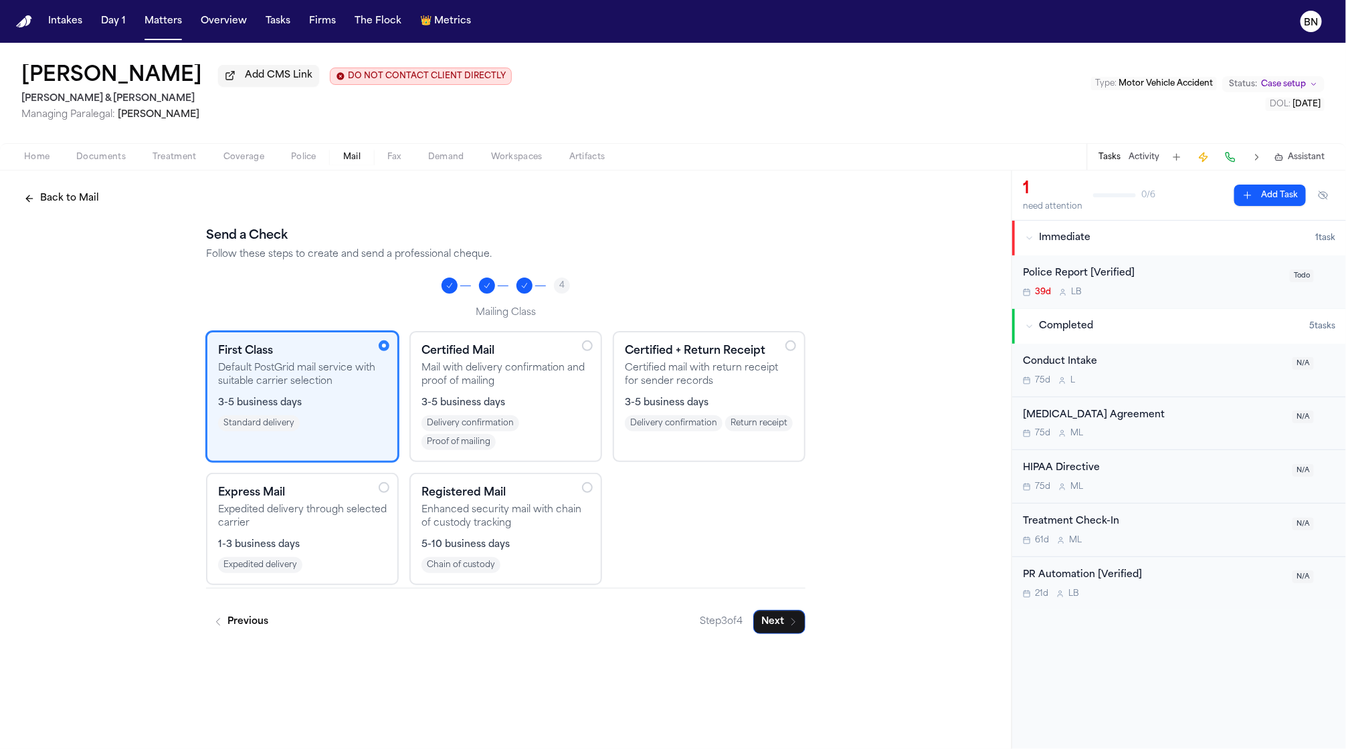
click at [284, 524] on p "Expedited delivery through selected carrier" at bounding box center [302, 517] width 169 height 27
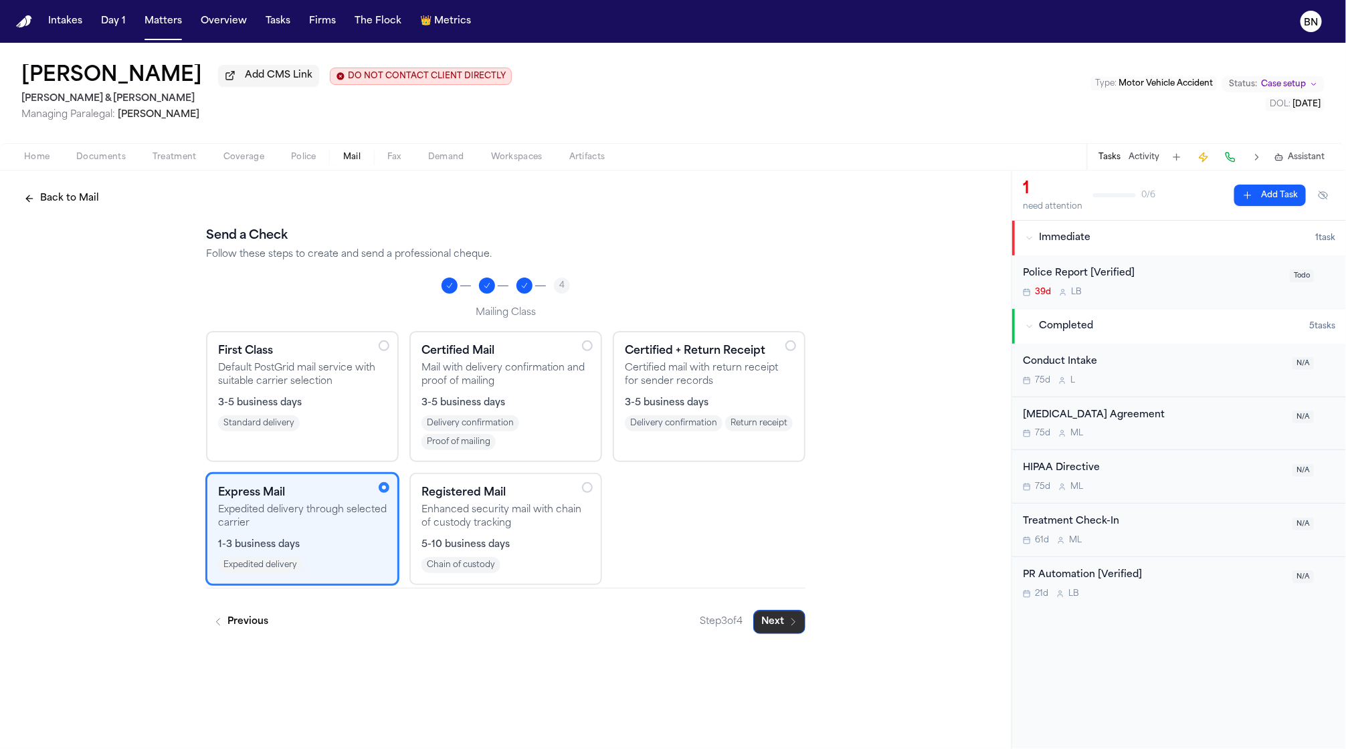
click at [781, 624] on button "Next" at bounding box center [779, 622] width 52 height 24
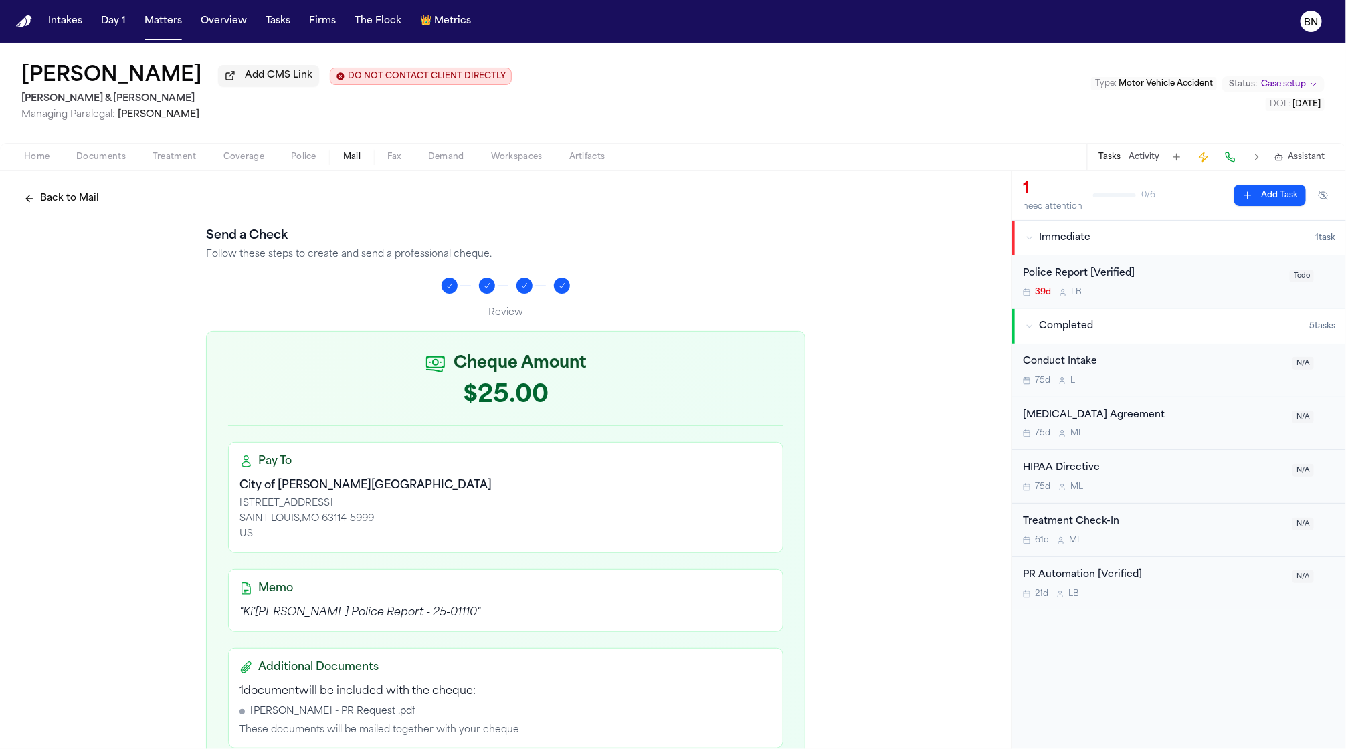
scroll to position [294, 0]
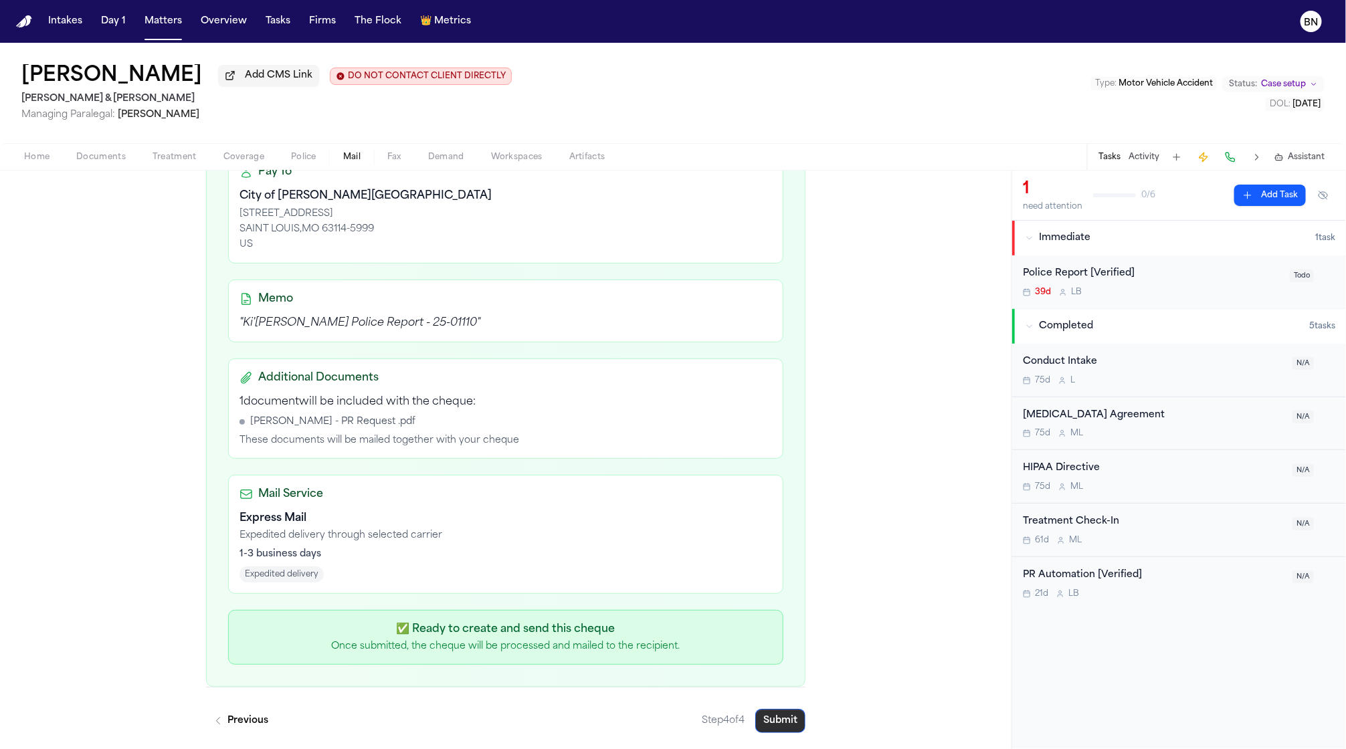
click at [771, 718] on button "Submit" at bounding box center [780, 721] width 50 height 24
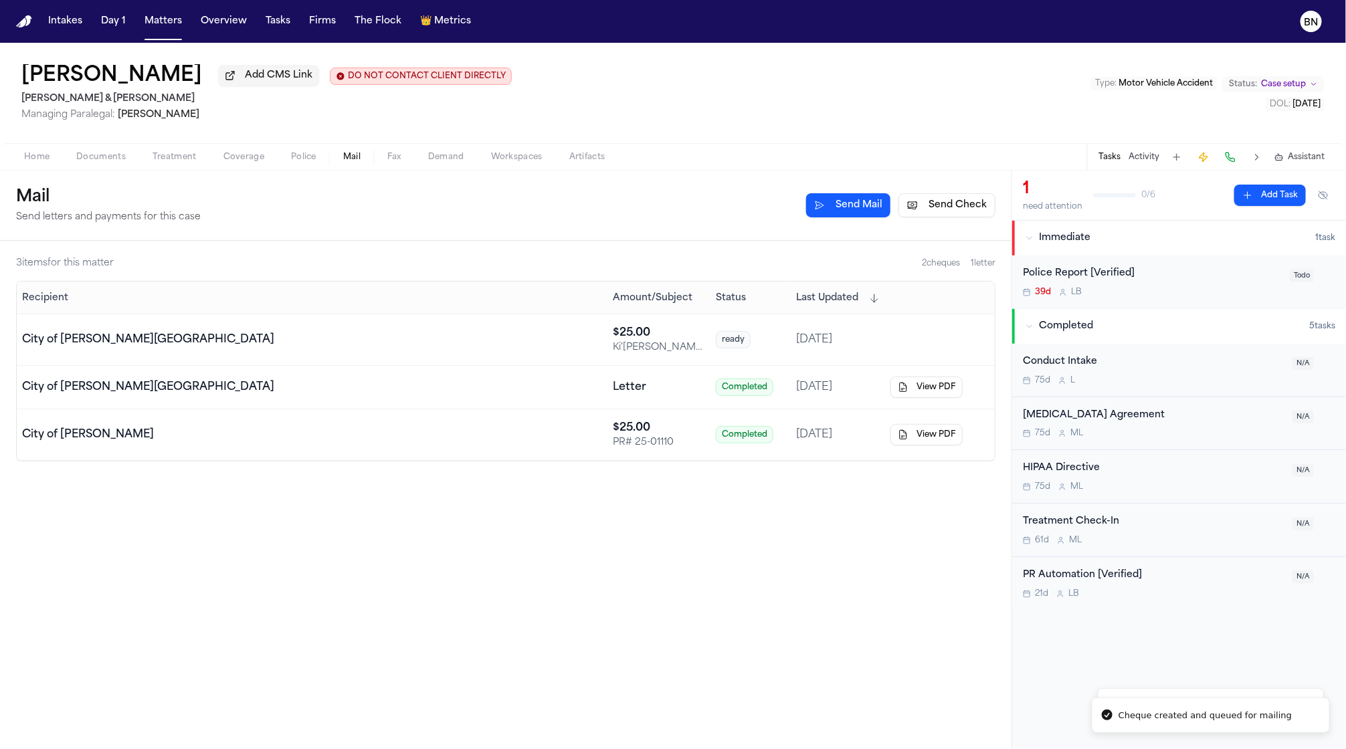
drag, startPoint x: 890, startPoint y: 343, endPoint x: 549, endPoint y: 346, distance: 341.2
click at [549, 346] on tr "City of Vinita Park $ 25.00 Ki'Myra Thomas Police Report - 25-01110 ready Sep 3…" at bounding box center [506, 340] width 978 height 52
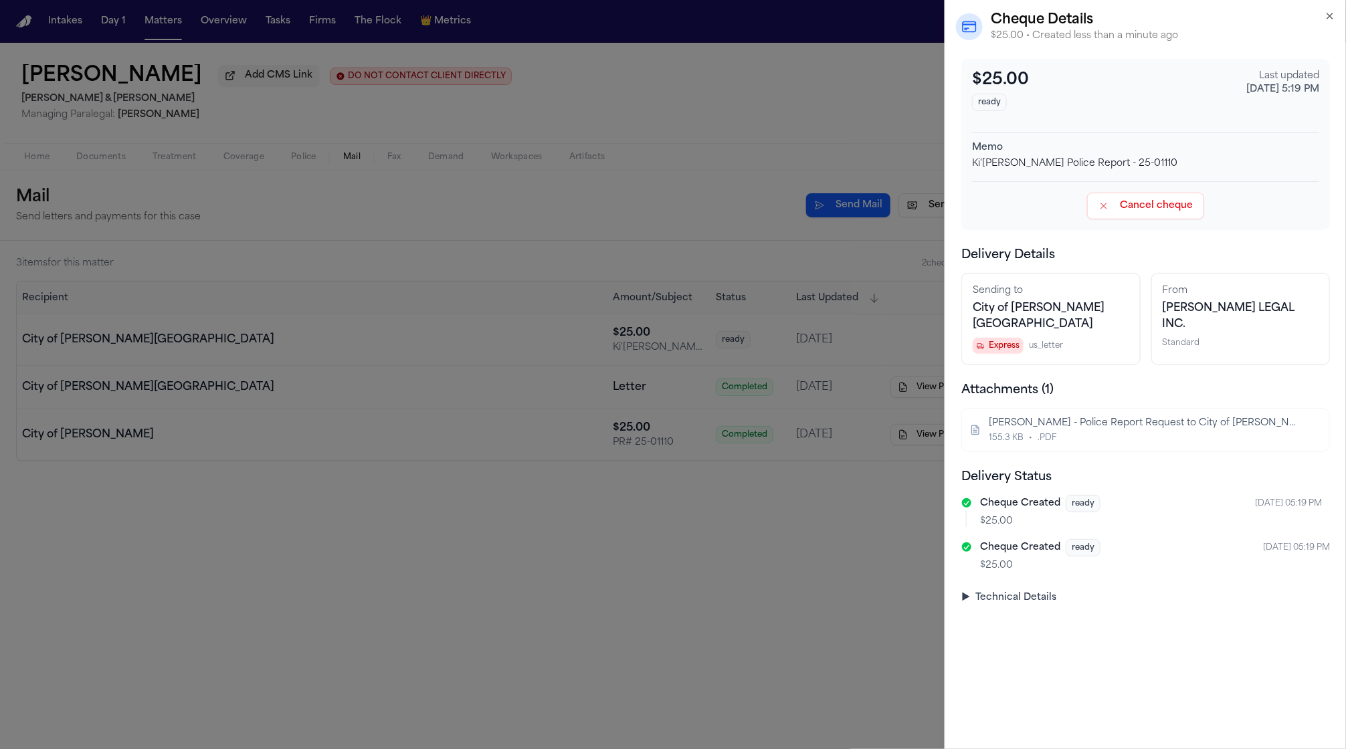
click at [1094, 433] on div "155.3 KB • .PDF" at bounding box center [1144, 438] width 311 height 11
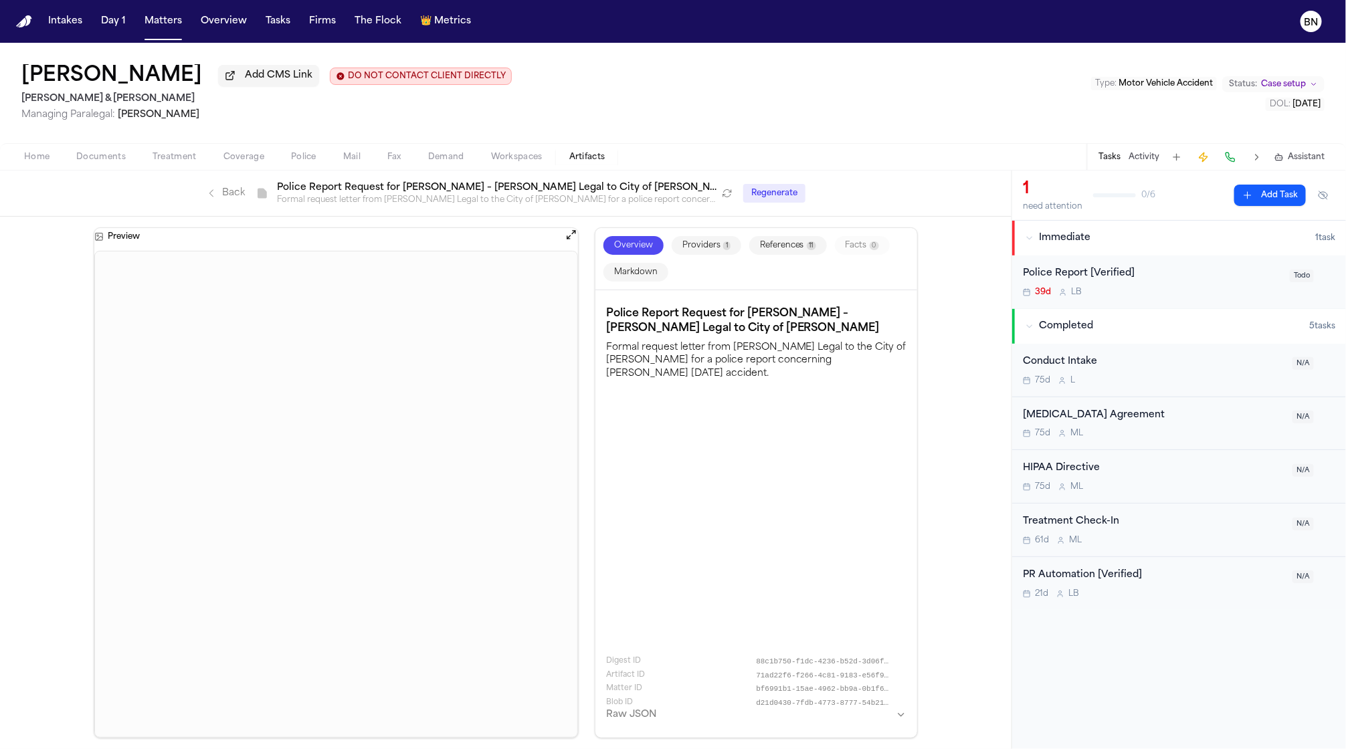
click at [357, 152] on span "Mail" at bounding box center [351, 157] width 17 height 11
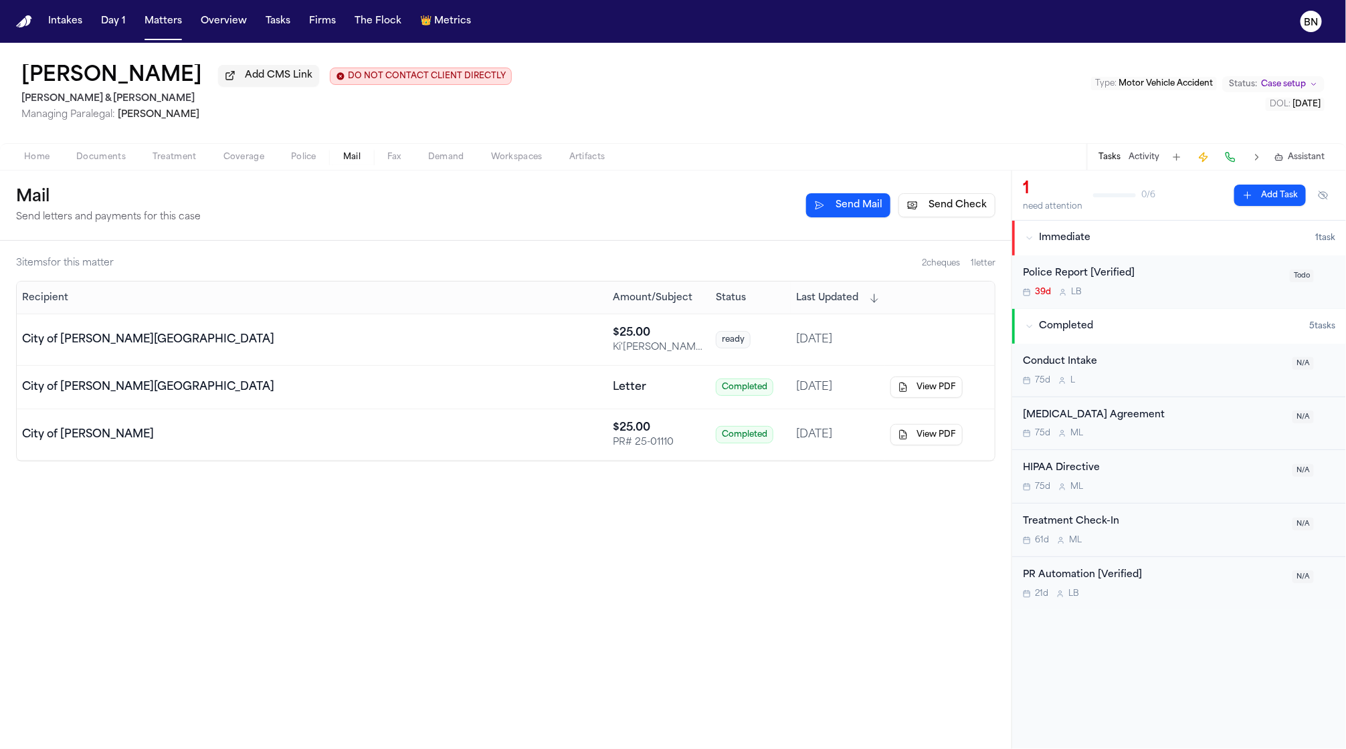
click at [90, 153] on span "Documents" at bounding box center [101, 157] width 50 height 11
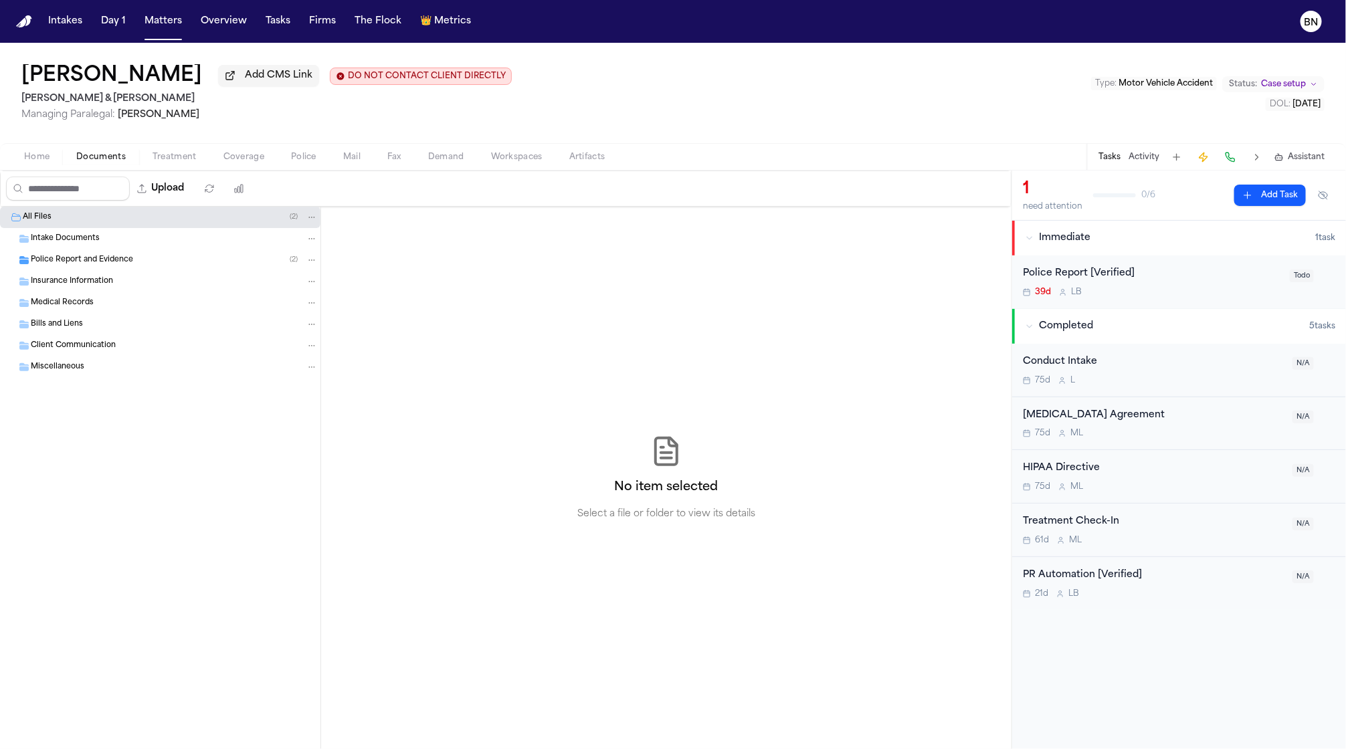
click at [100, 266] on span "Police Report and Evidence" at bounding box center [82, 260] width 102 height 11
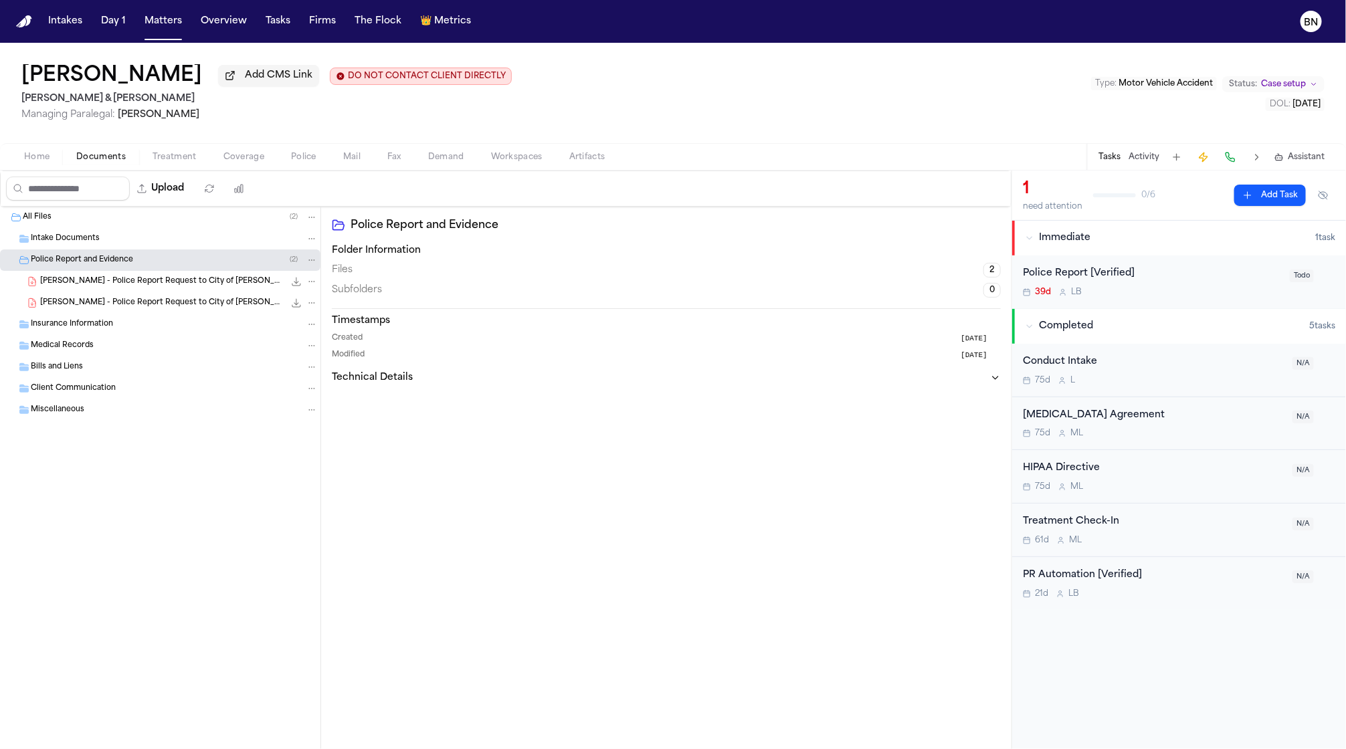
click at [106, 296] on div "K. Thomas - Police Report Request to City of Vinita Park - 9.12.25 606.8 KB • P…" at bounding box center [160, 302] width 320 height 21
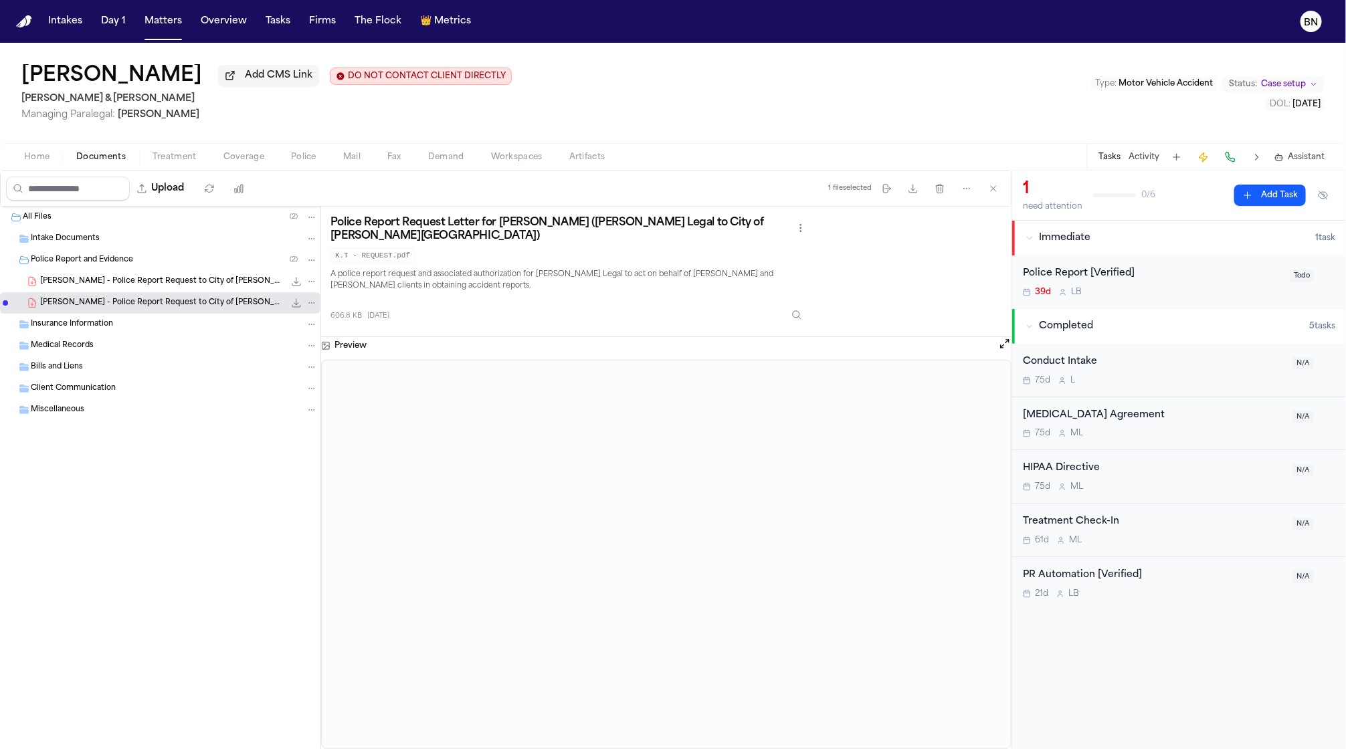
click at [302, 159] on span "Police" at bounding box center [303, 157] width 25 height 11
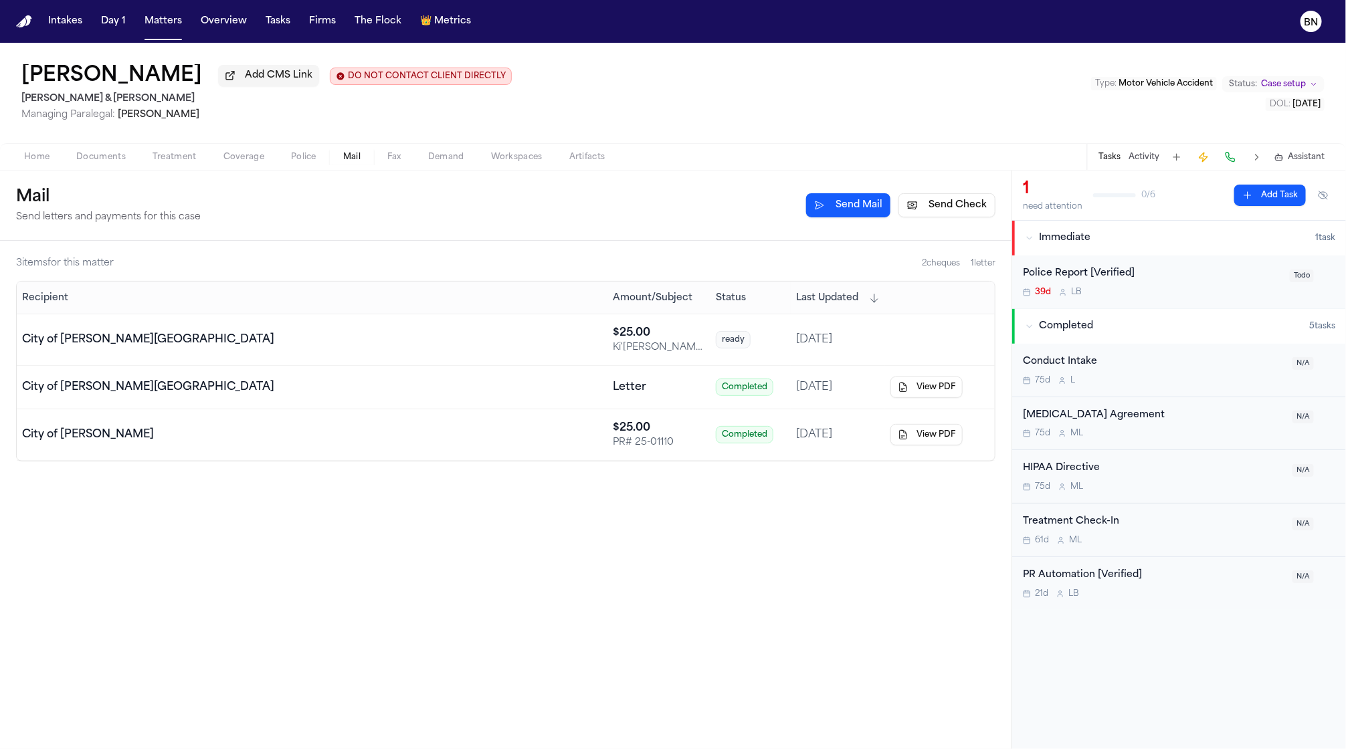
click at [345, 159] on span "Mail" at bounding box center [351, 157] width 17 height 11
click at [557, 342] on div "City of [PERSON_NAME][GEOGRAPHIC_DATA]" at bounding box center [312, 340] width 580 height 16
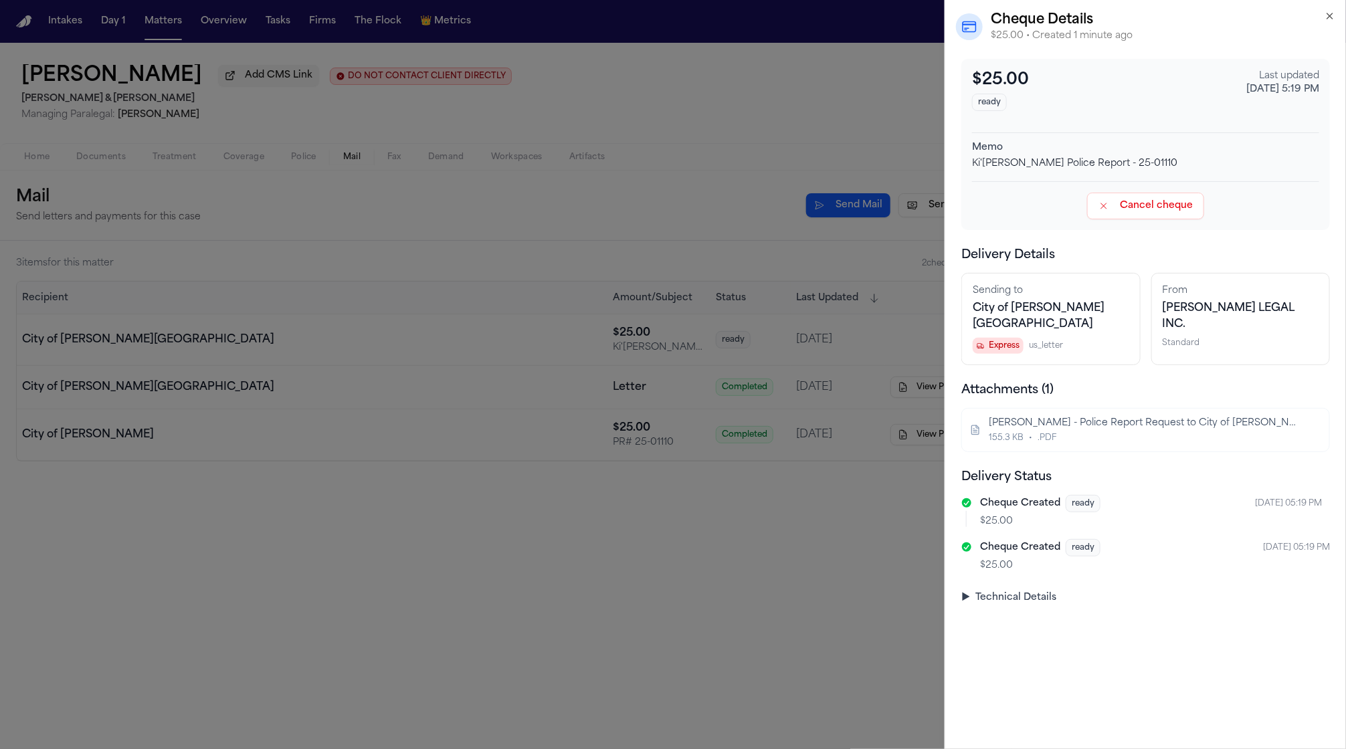
click at [1171, 206] on button "Cancel cheque" at bounding box center [1145, 206] width 117 height 27
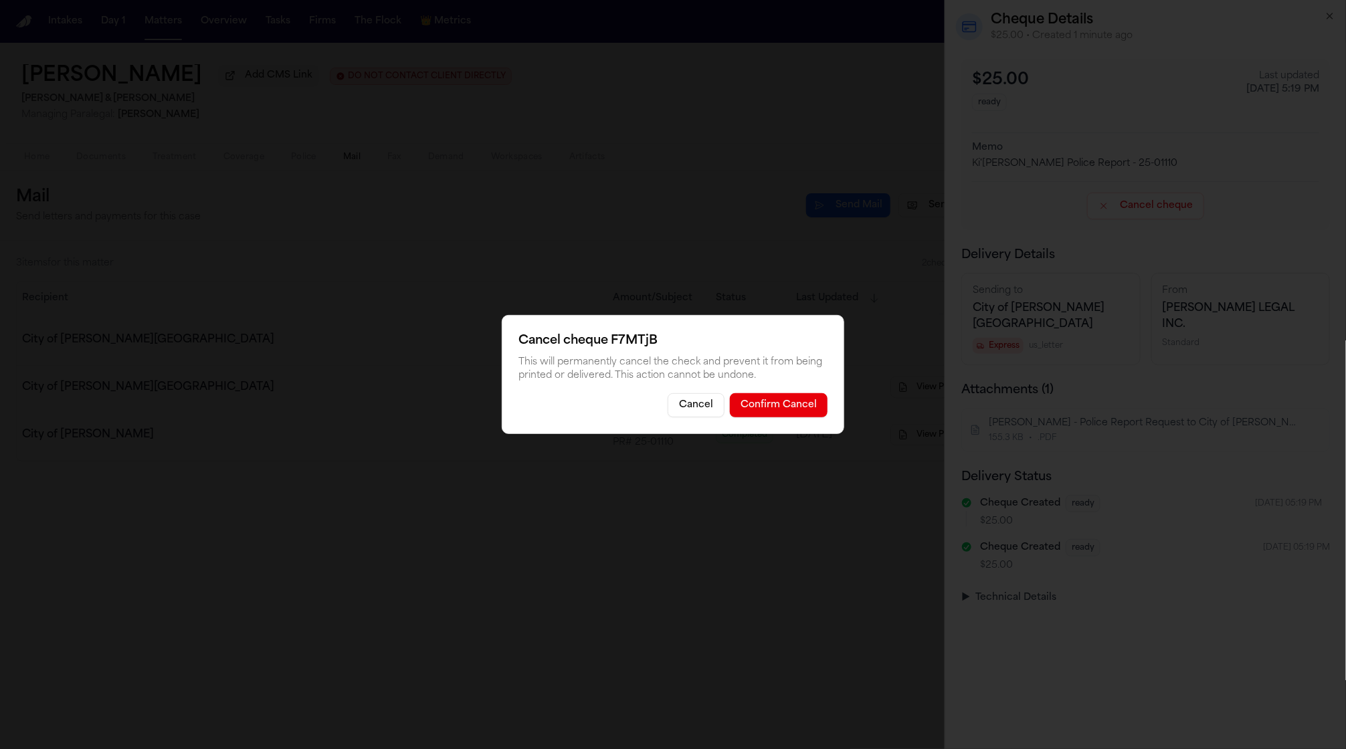
click at [765, 416] on button "Confirm Cancel" at bounding box center [779, 405] width 98 height 24
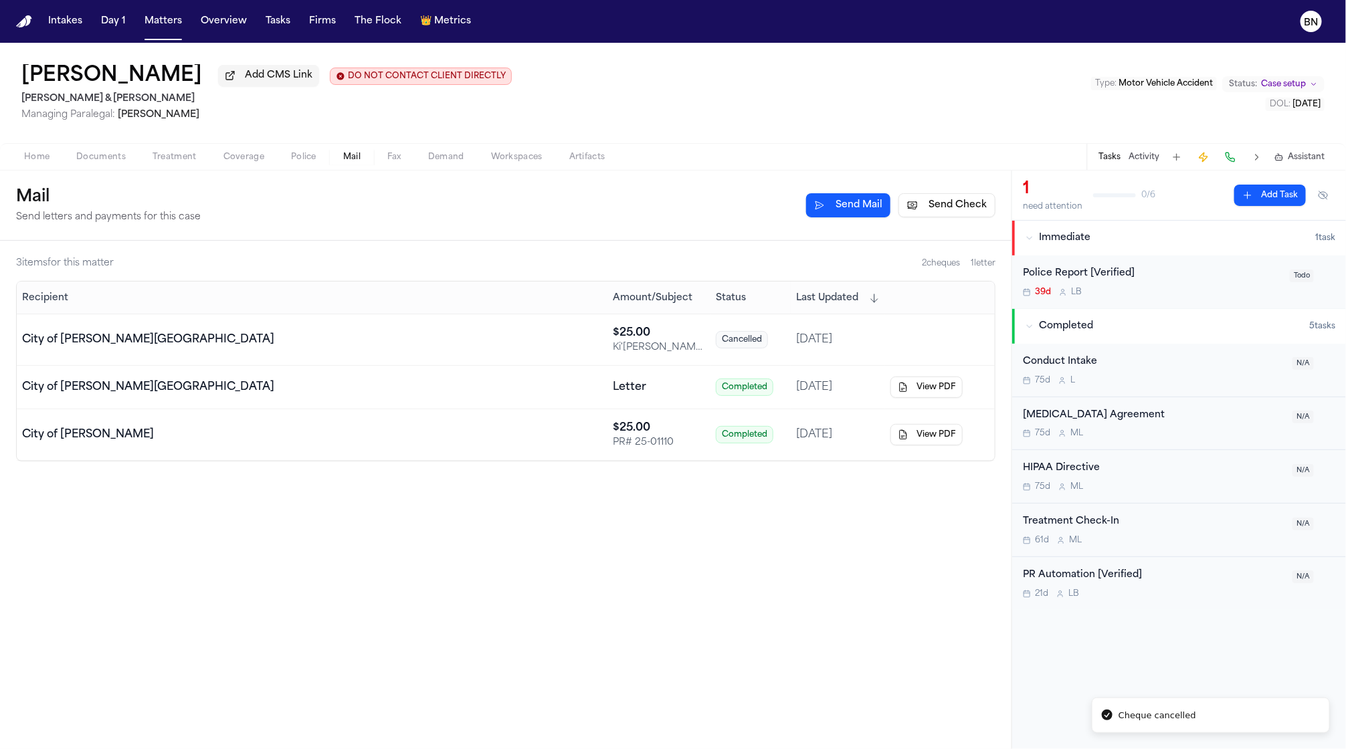
click at [945, 205] on button "Send Check" at bounding box center [946, 205] width 97 height 24
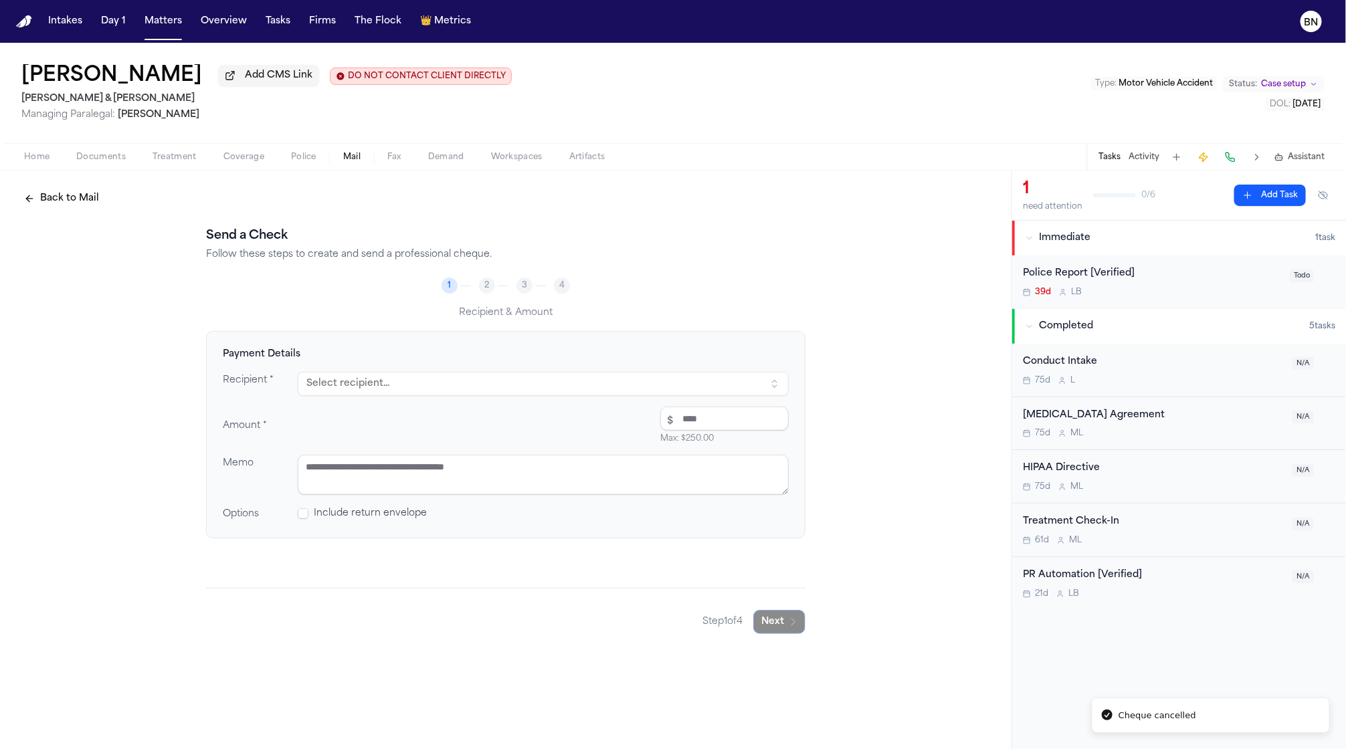
click at [552, 381] on button "Select recipient..." at bounding box center [543, 384] width 491 height 24
type input "******"
click at [399, 477] on div "City of Vinita Park" at bounding box center [439, 474] width 234 height 13
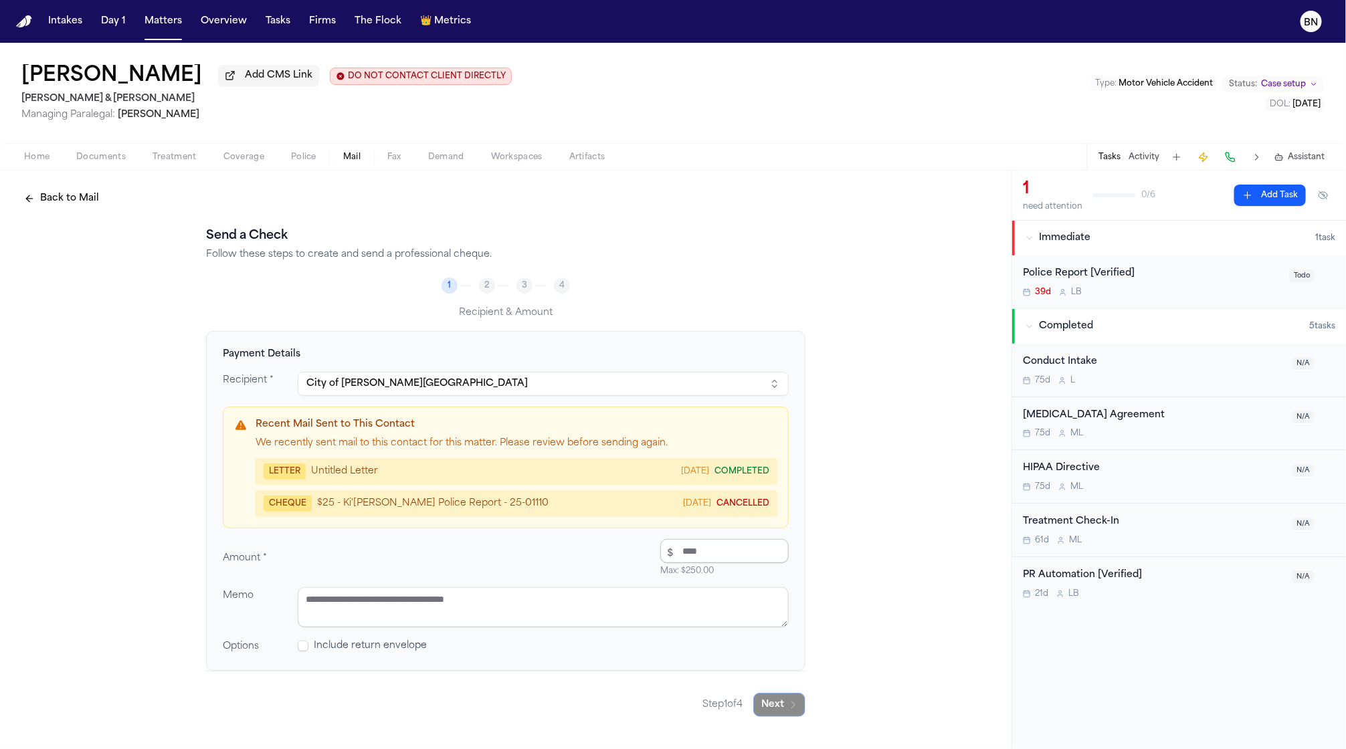
click at [742, 545] on input "number" at bounding box center [724, 551] width 128 height 24
type input "*****"
click at [704, 604] on textarea at bounding box center [543, 607] width 491 height 40
type textarea "**********"
click at [307, 649] on span at bounding box center [303, 646] width 11 height 11
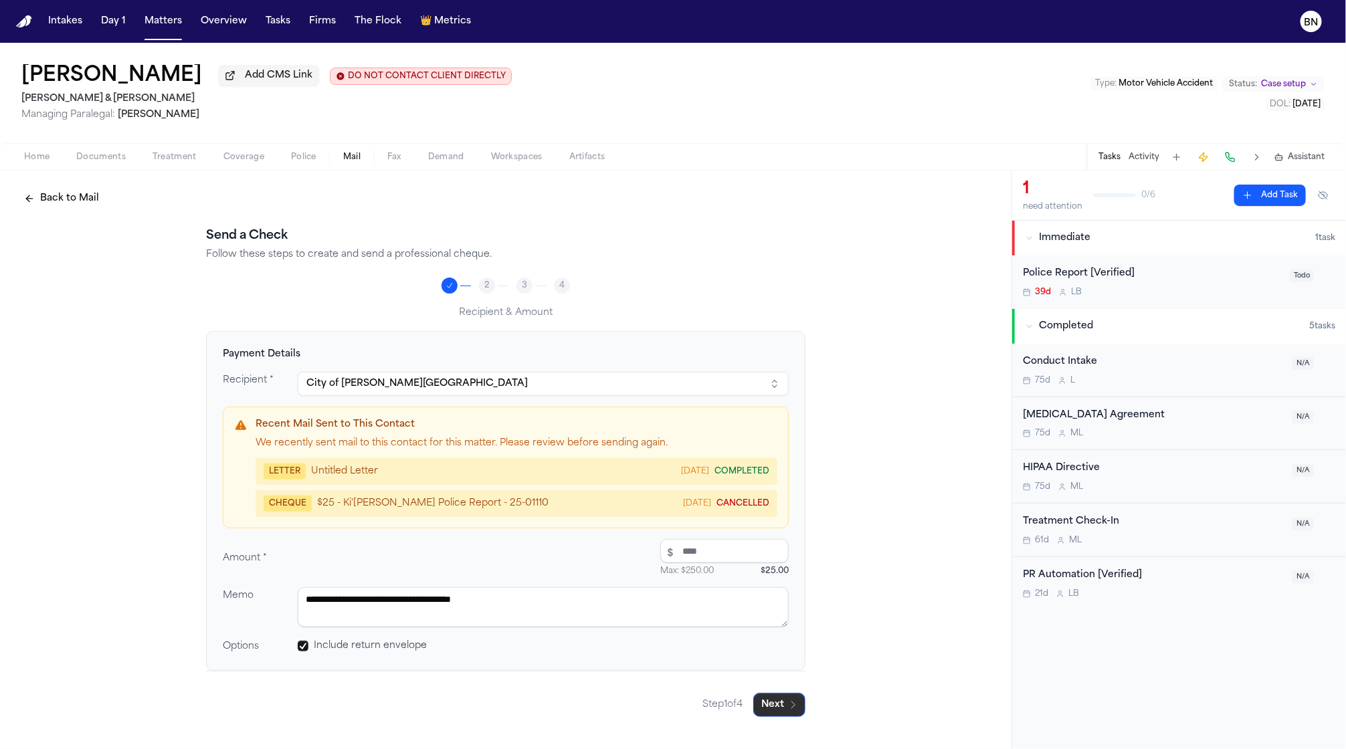
click at [797, 715] on button "Next" at bounding box center [779, 705] width 52 height 24
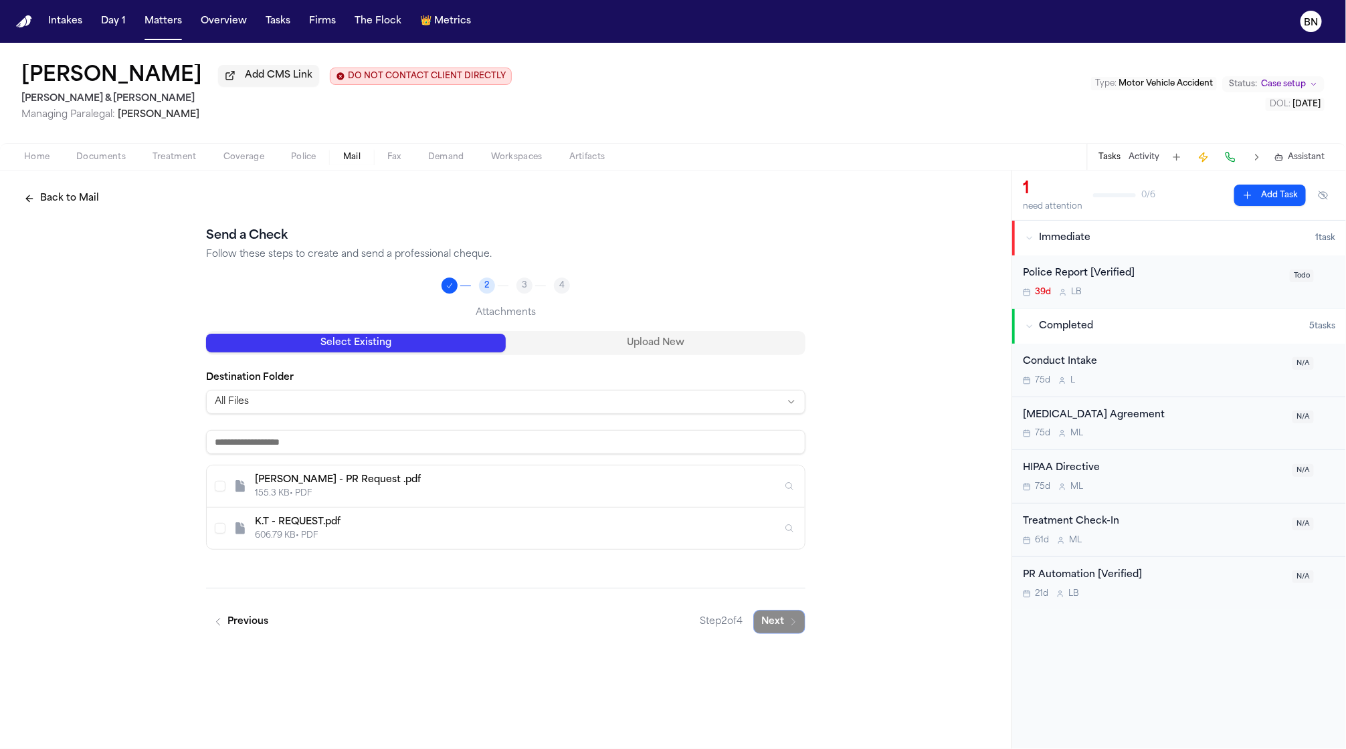
click at [789, 489] on icon "Inspect" at bounding box center [789, 486] width 9 height 9
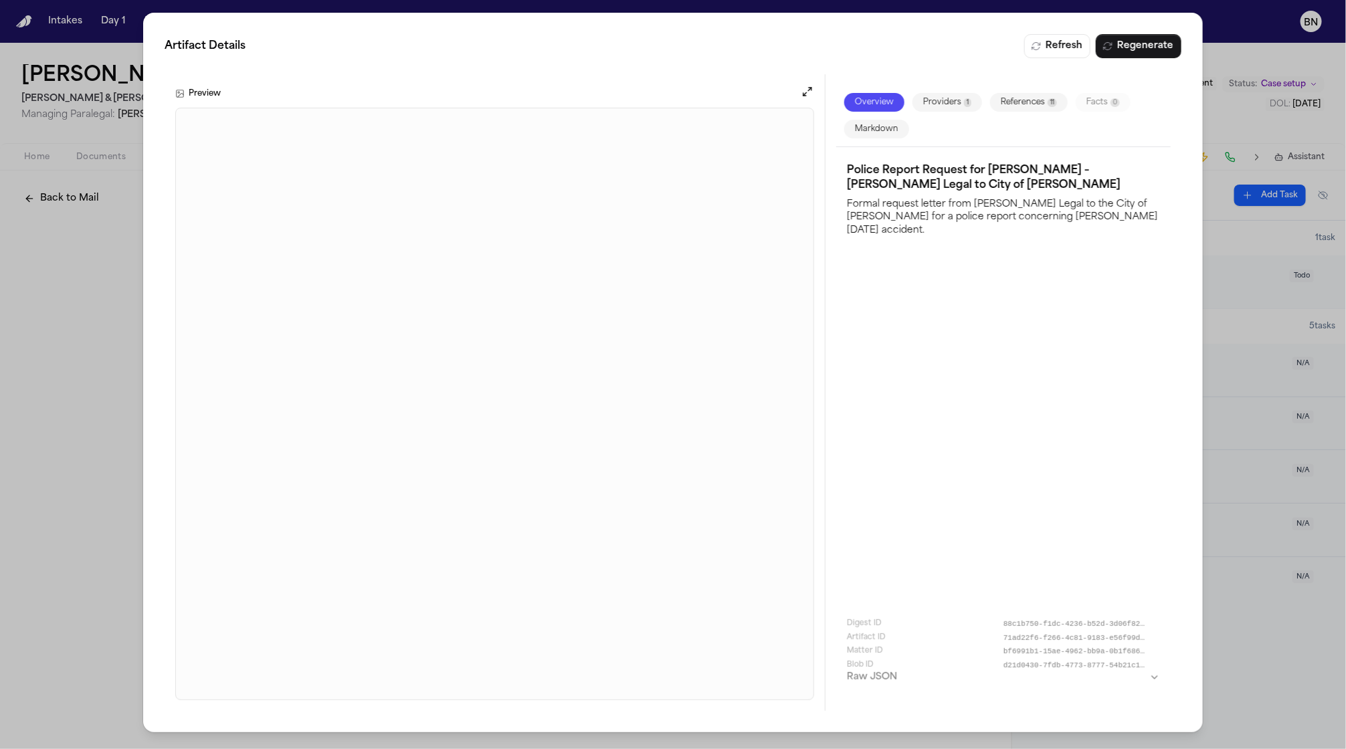
click at [90, 469] on div "Artifact Details Refresh Regenerate Preview Overview Providers 1 References 11 …" at bounding box center [673, 374] width 1346 height 749
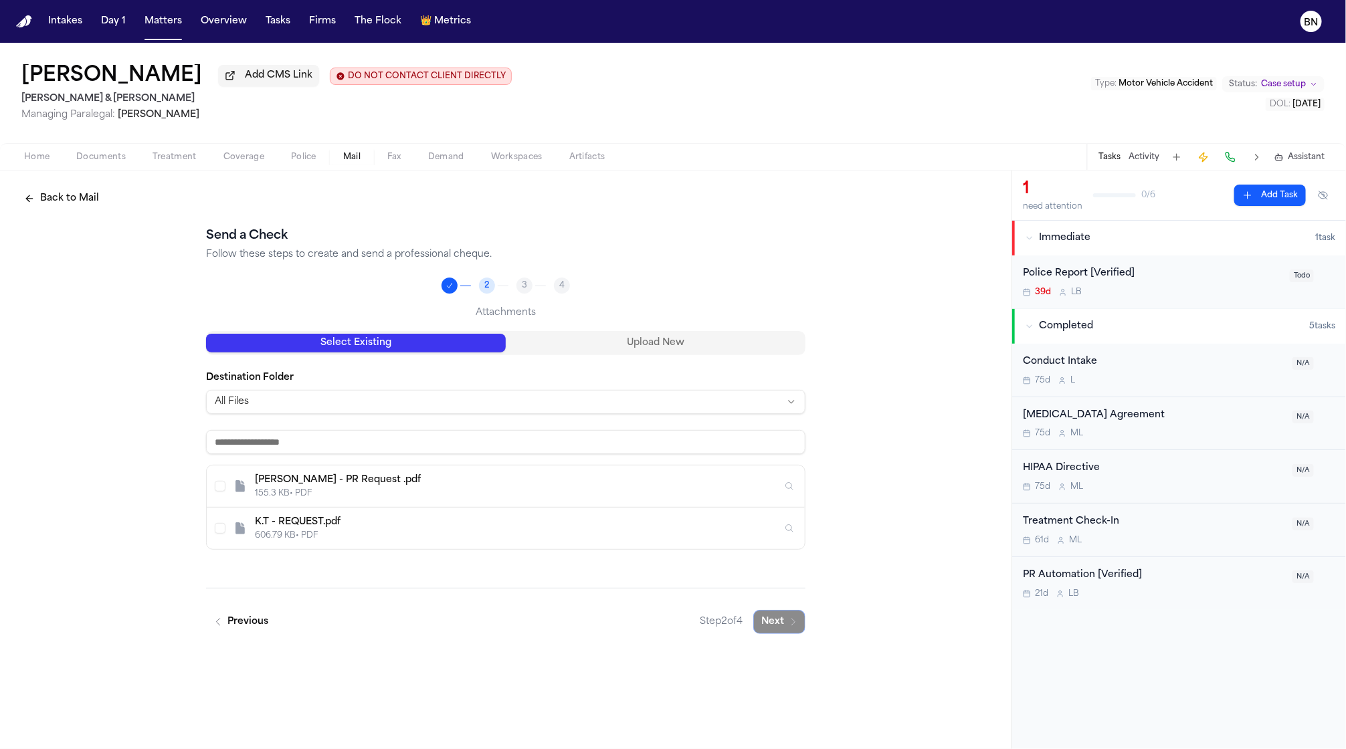
click at [787, 529] on icon "Inspect" at bounding box center [789, 528] width 9 height 9
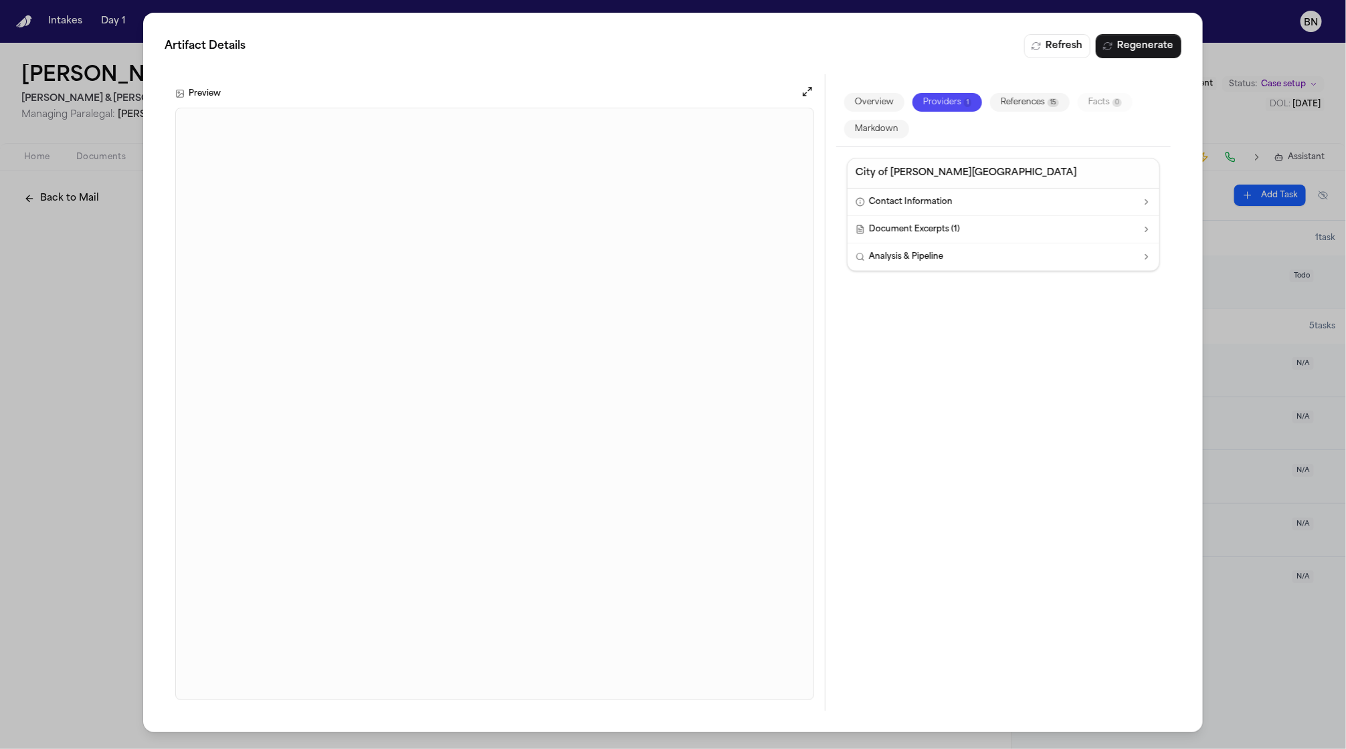
click at [86, 482] on div "Artifact Details Refresh Regenerate Preview Overview Providers 1 References 15 …" at bounding box center [673, 374] width 1346 height 749
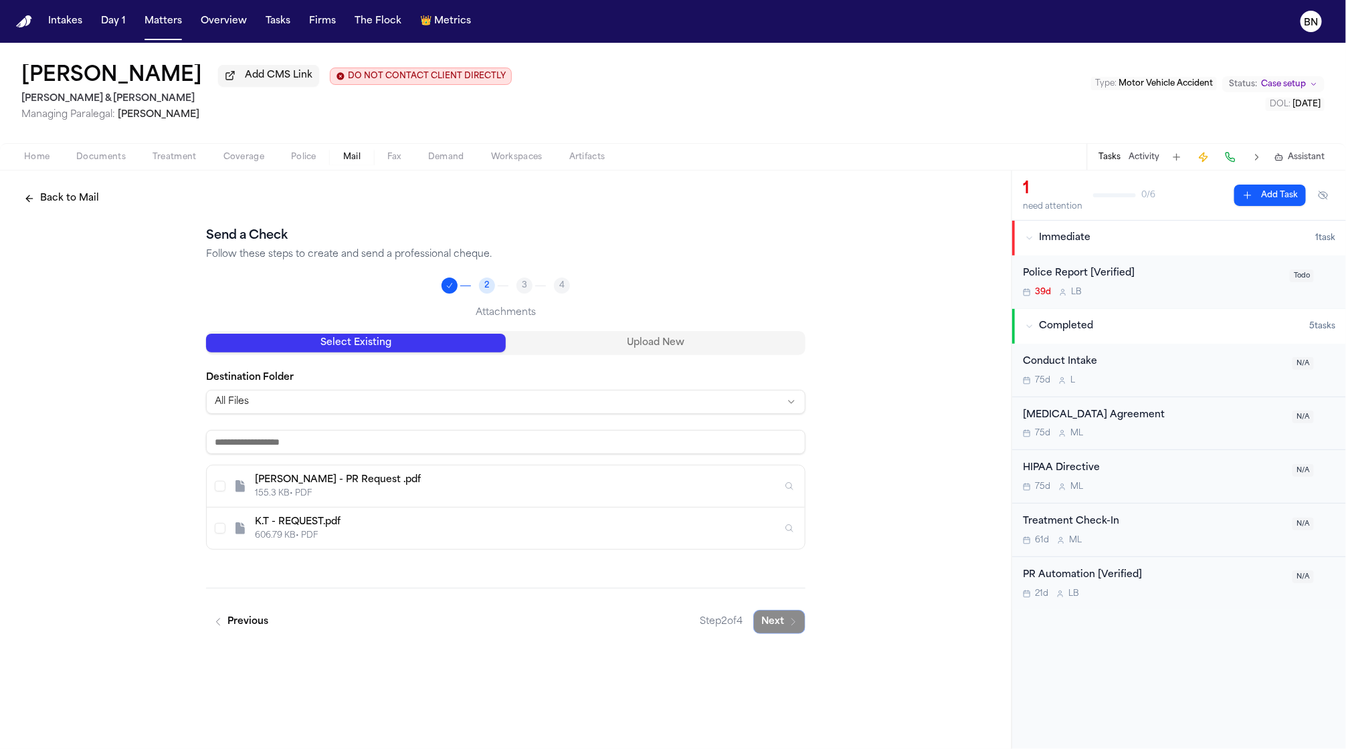
click at [421, 526] on div "K.T - REQUEST.pdf" at bounding box center [518, 522] width 527 height 13
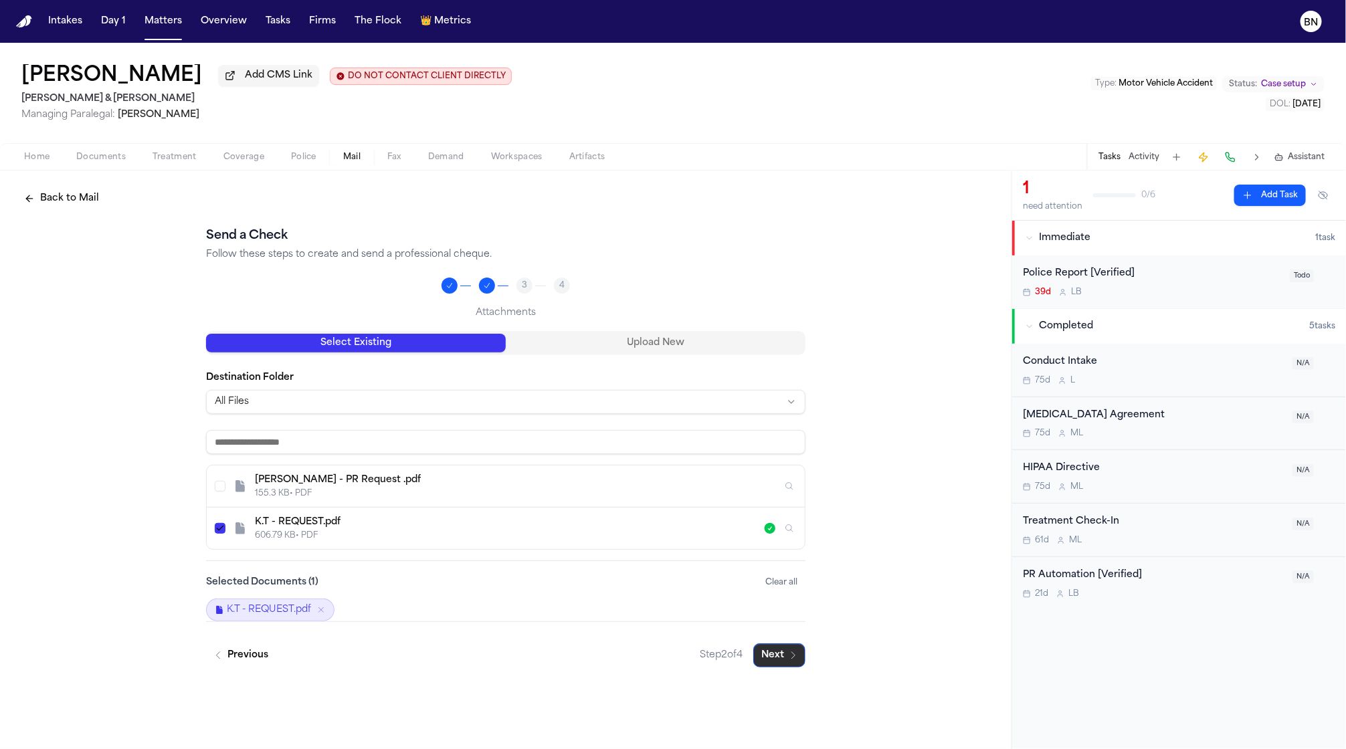
click at [800, 662] on button "Next" at bounding box center [779, 656] width 52 height 24
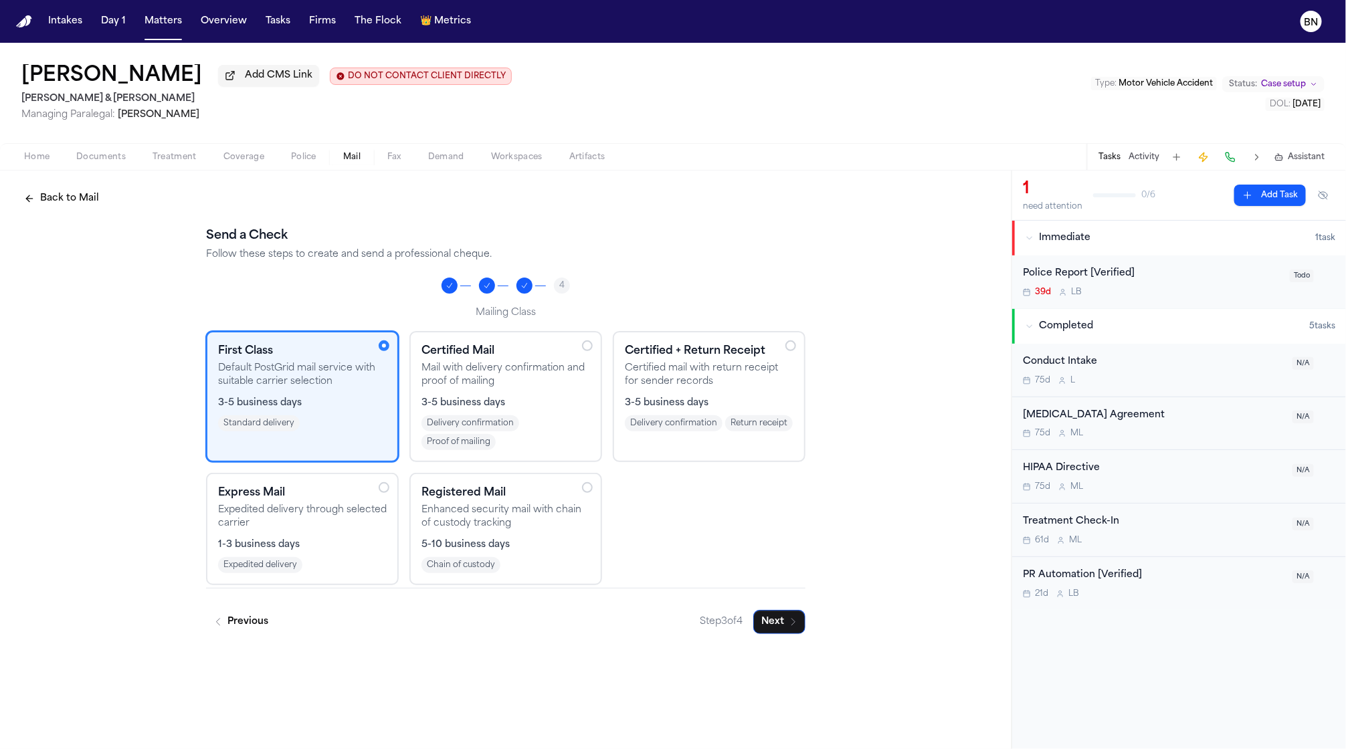
click at [284, 539] on span "1-3 business days" at bounding box center [259, 545] width 82 height 13
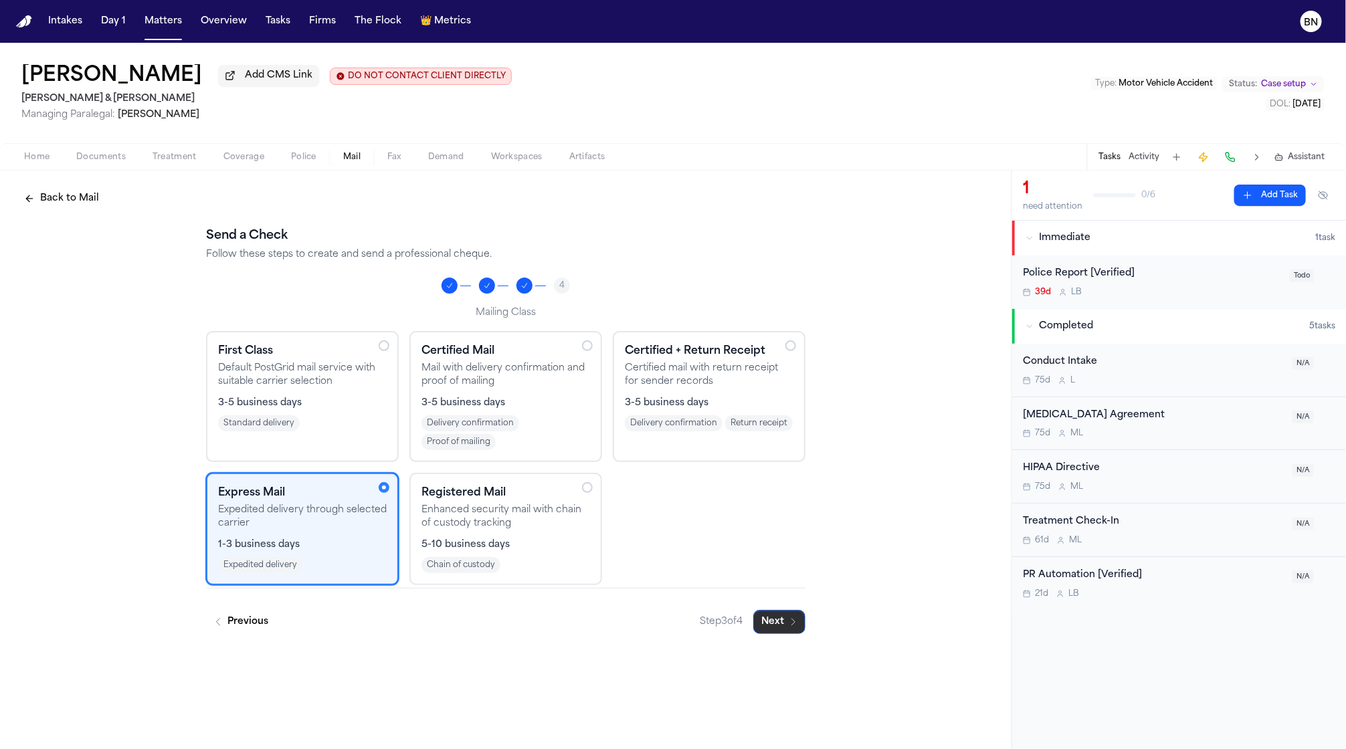
click at [789, 621] on icon "button" at bounding box center [793, 622] width 11 height 11
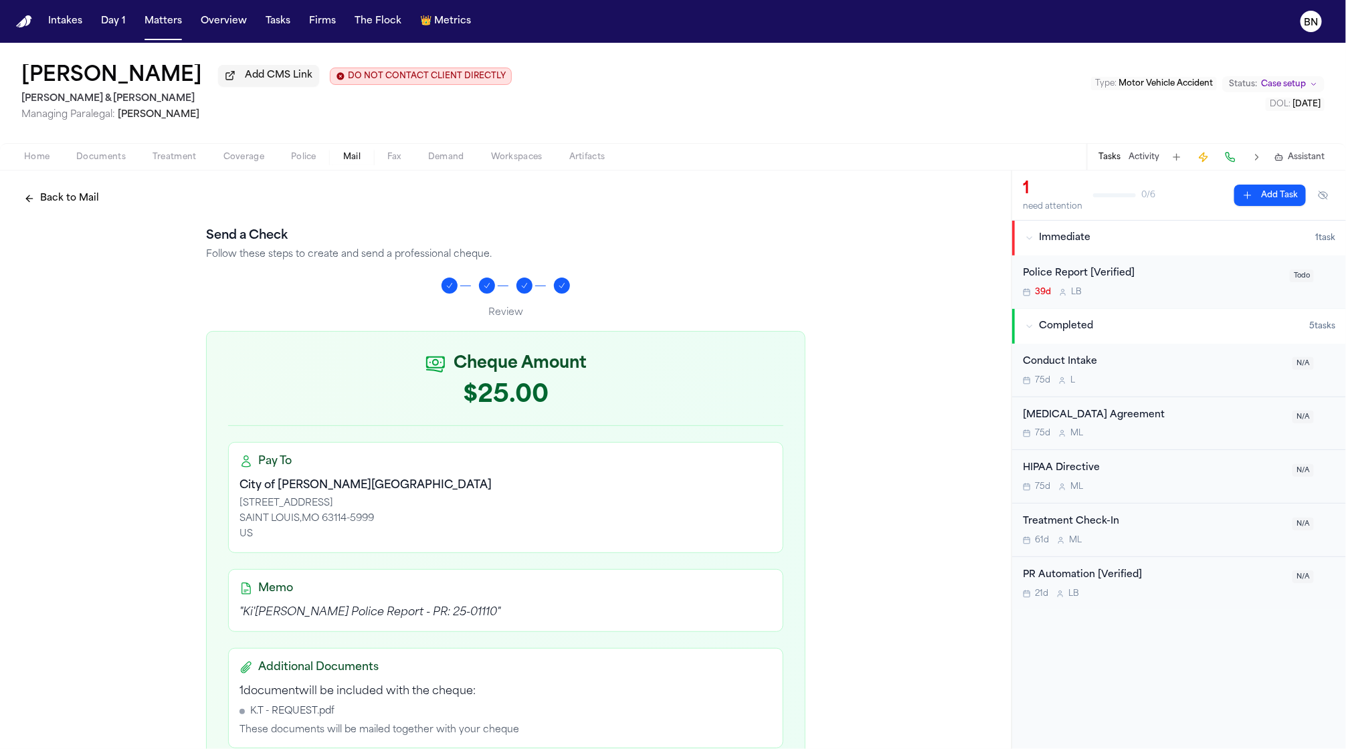
scroll to position [294, 0]
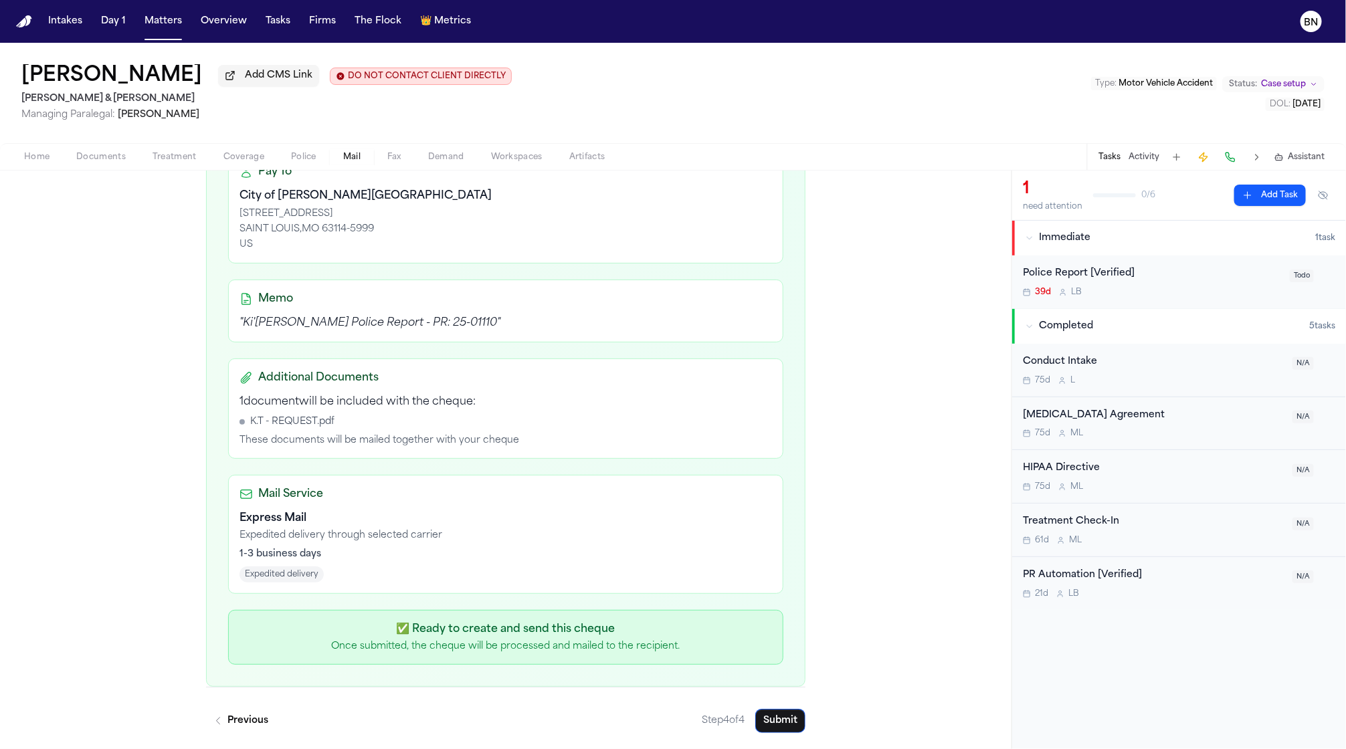
click at [784, 730] on button "Submit" at bounding box center [780, 721] width 50 height 24
